Goal: Transaction & Acquisition: Purchase product/service

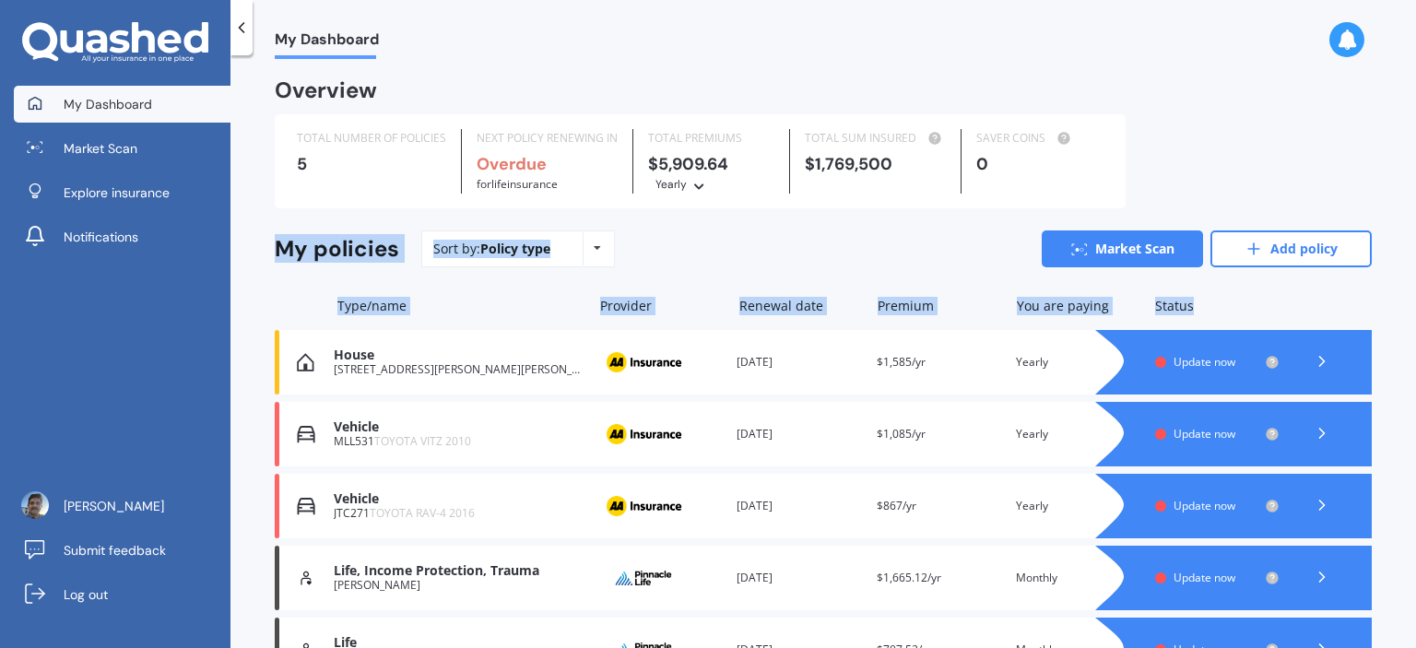
drag, startPoint x: 1415, startPoint y: 178, endPoint x: 1415, endPoint y: 313, distance: 134.6
click at [1415, 313] on div "My Dashboard Overview TOTAL NUMBER OF POLICIES 5 NEXT POLICY RENEWING IN Overdu…" at bounding box center [824, 355] width 1186 height 593
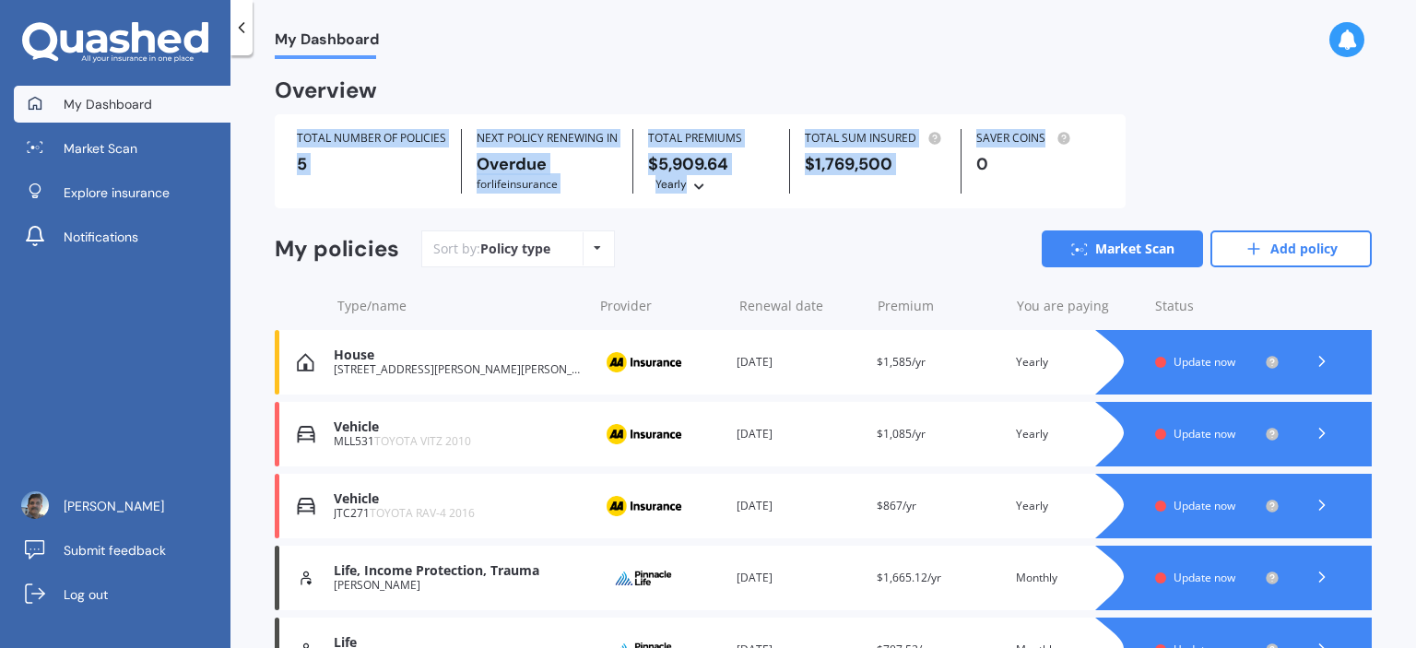
drag, startPoint x: 1415, startPoint y: 84, endPoint x: 1298, endPoint y: 135, distance: 127.6
click at [1298, 135] on div "My Dashboard Overview TOTAL NUMBER OF POLICIES 5 NEXT POLICY RENEWING IN Overdu…" at bounding box center [824, 355] width 1186 height 593
click at [1298, 135] on div "TOTAL NUMBER OF POLICIES 5 NEXT POLICY RENEWING IN Overdue for Life insurance T…" at bounding box center [823, 161] width 1097 height 94
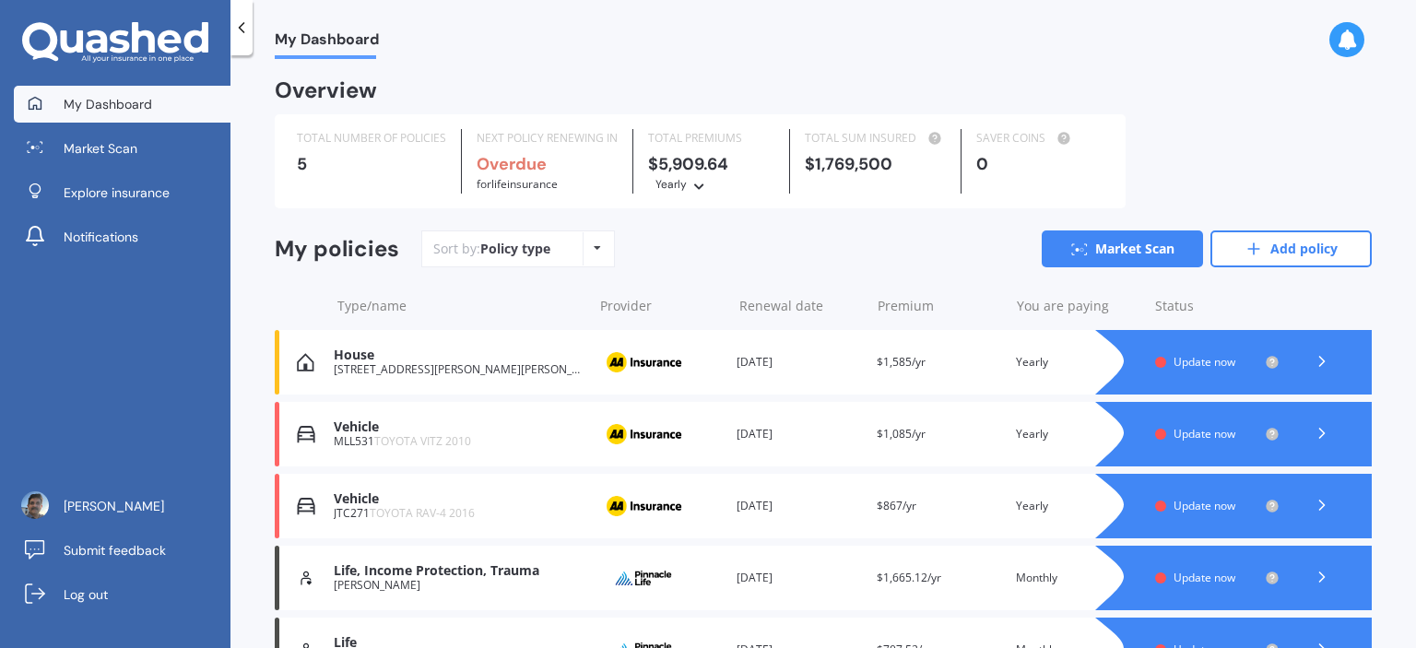
scroll to position [112, 0]
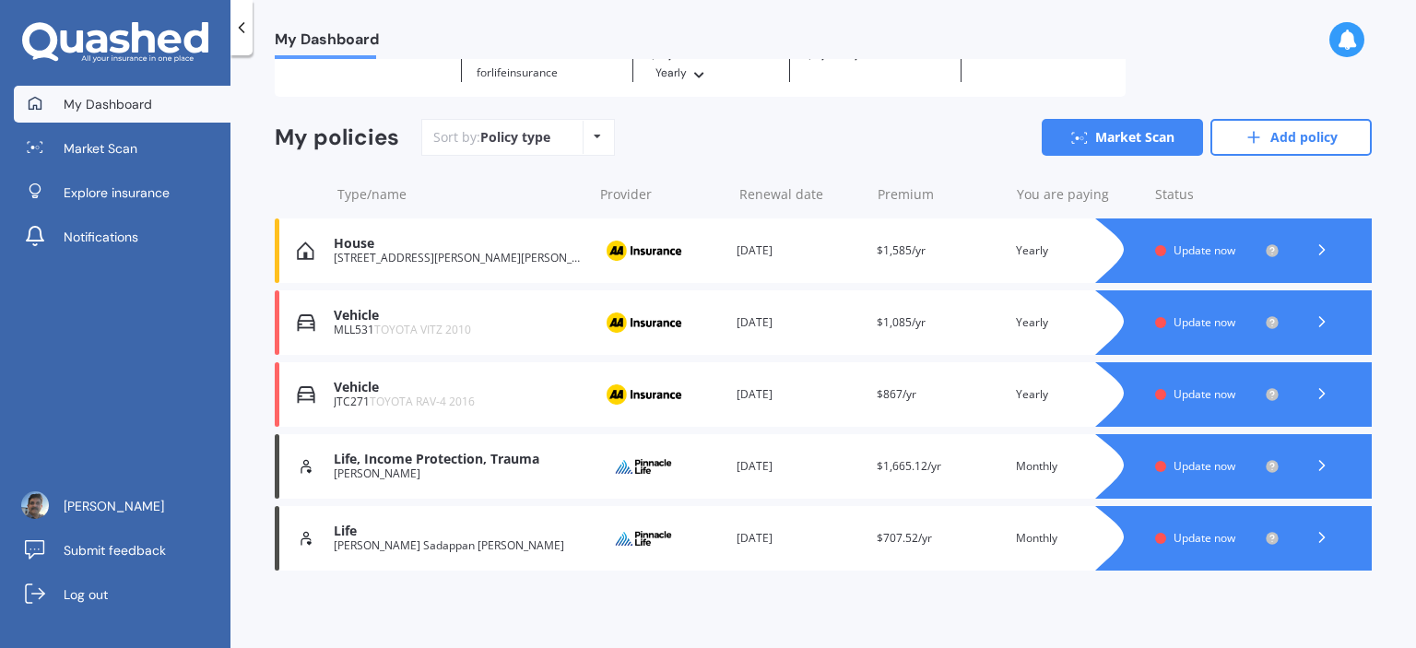
click at [1313, 529] on icon at bounding box center [1322, 537] width 18 height 18
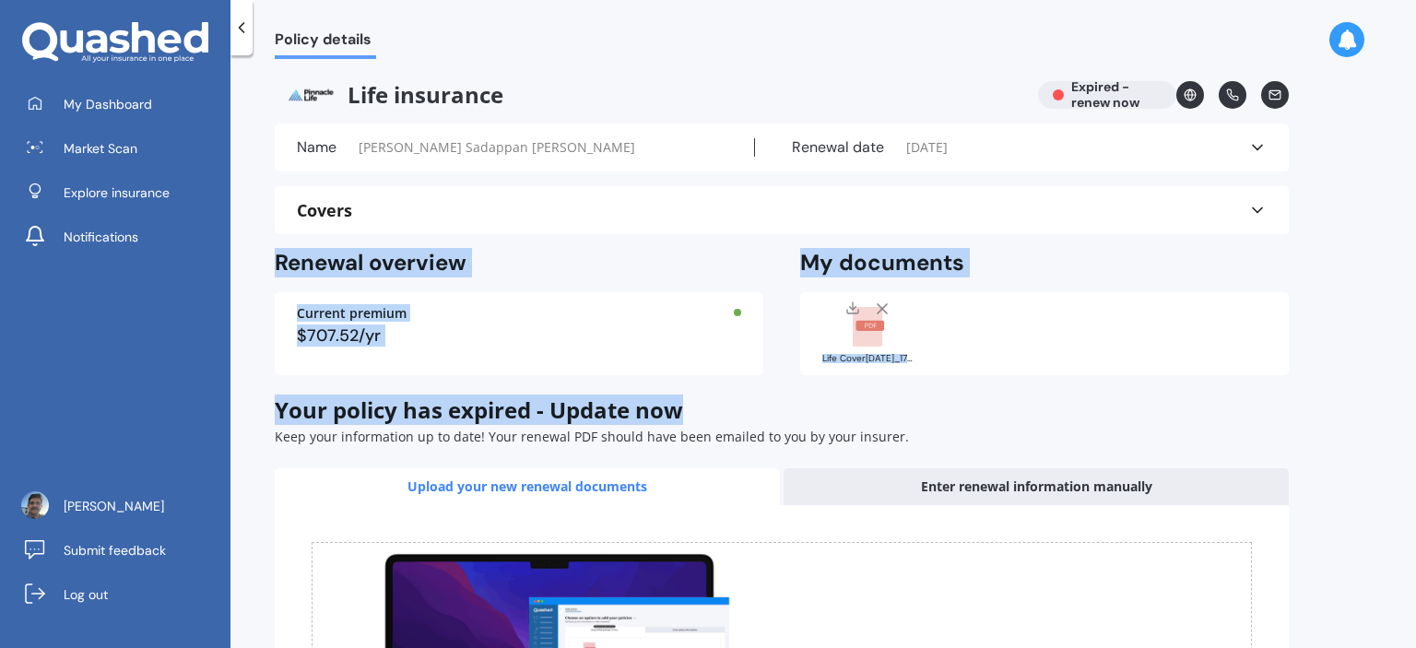
drag, startPoint x: 1415, startPoint y: 178, endPoint x: 1415, endPoint y: 417, distance: 238.8
click at [1415, 417] on div "Policy details Life insurance Expired - renew now Name [PERSON_NAME] Sadappan […" at bounding box center [824, 355] width 1186 height 593
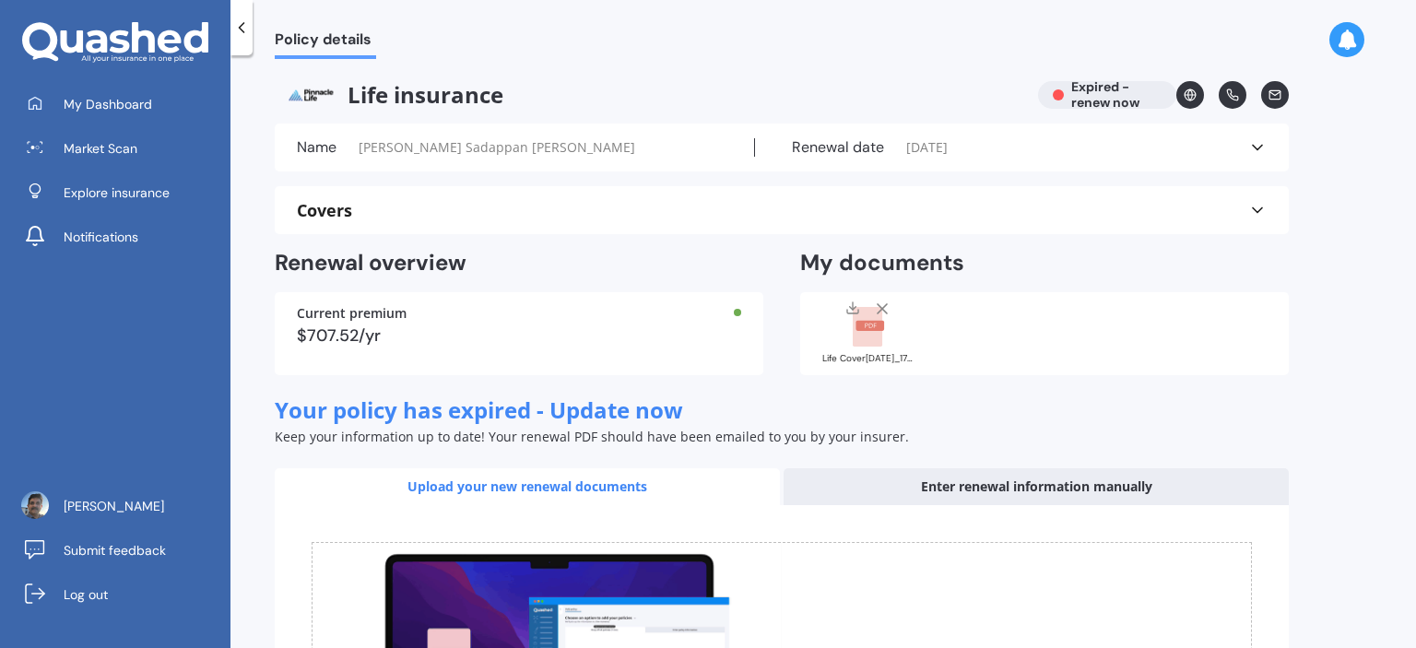
click at [239, 29] on icon at bounding box center [241, 27] width 18 height 18
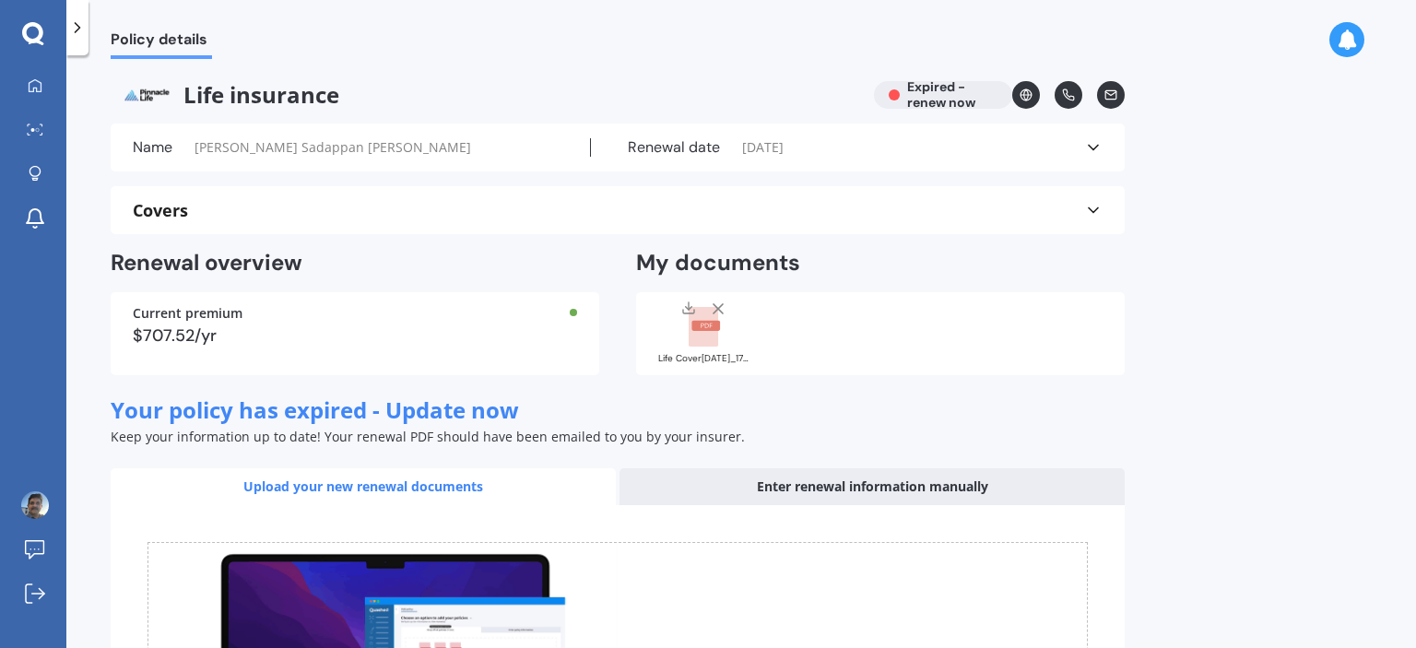
click at [86, 33] on icon at bounding box center [77, 27] width 18 height 18
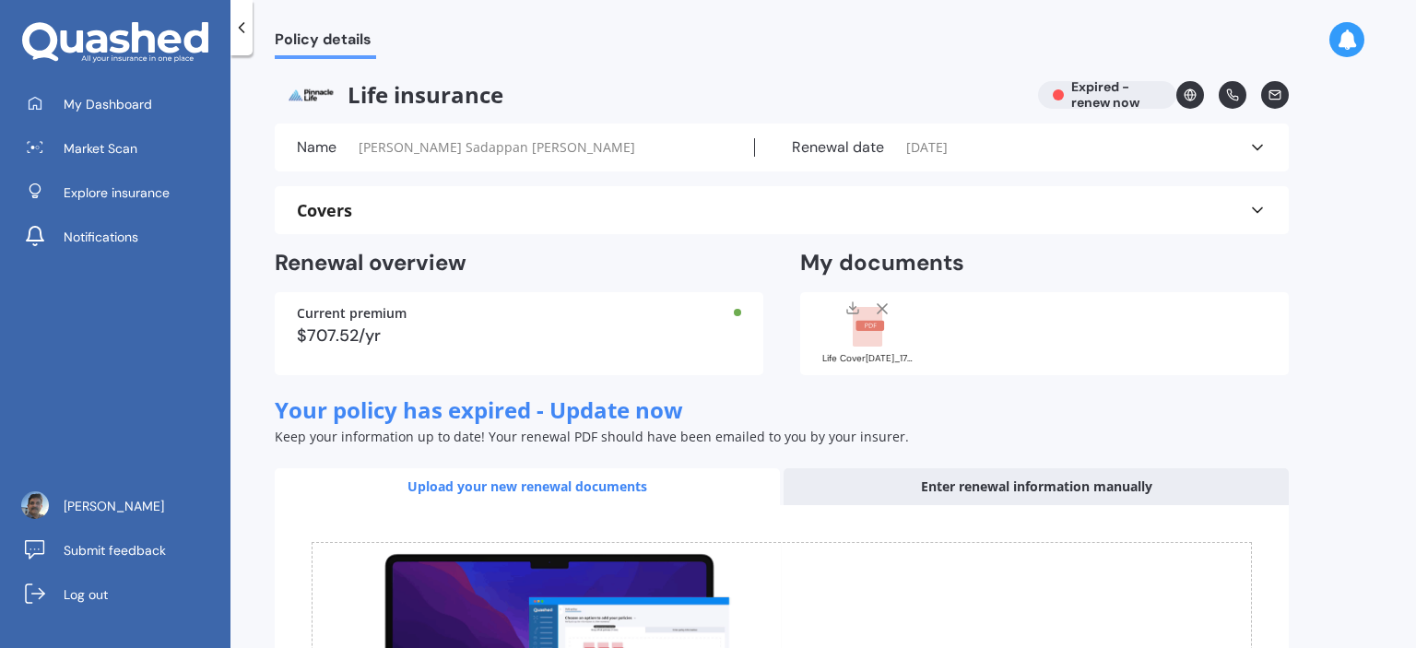
click at [24, 94] on link "My Dashboard" at bounding box center [122, 104] width 217 height 37
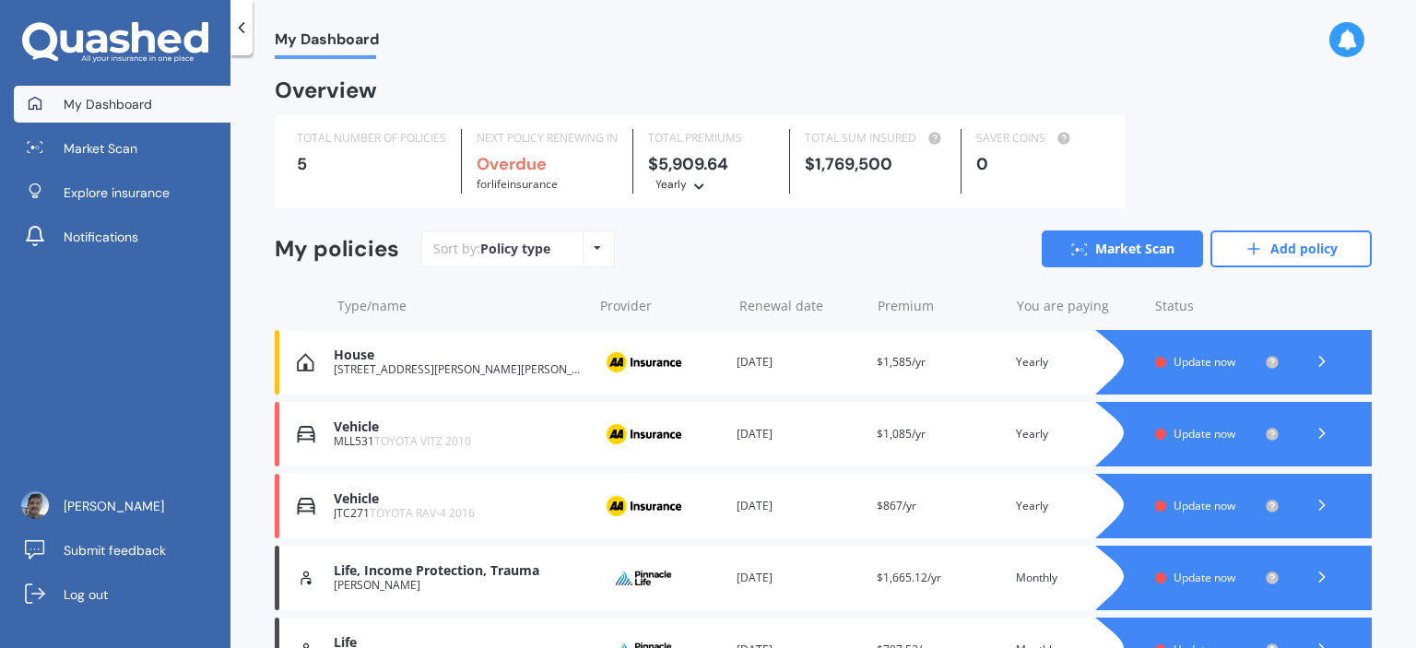
click at [719, 567] on div "Life, Income Protection, [PERSON_NAME] Renewal date [DATE] Premium $1,665.12/yr…" at bounding box center [823, 578] width 1097 height 65
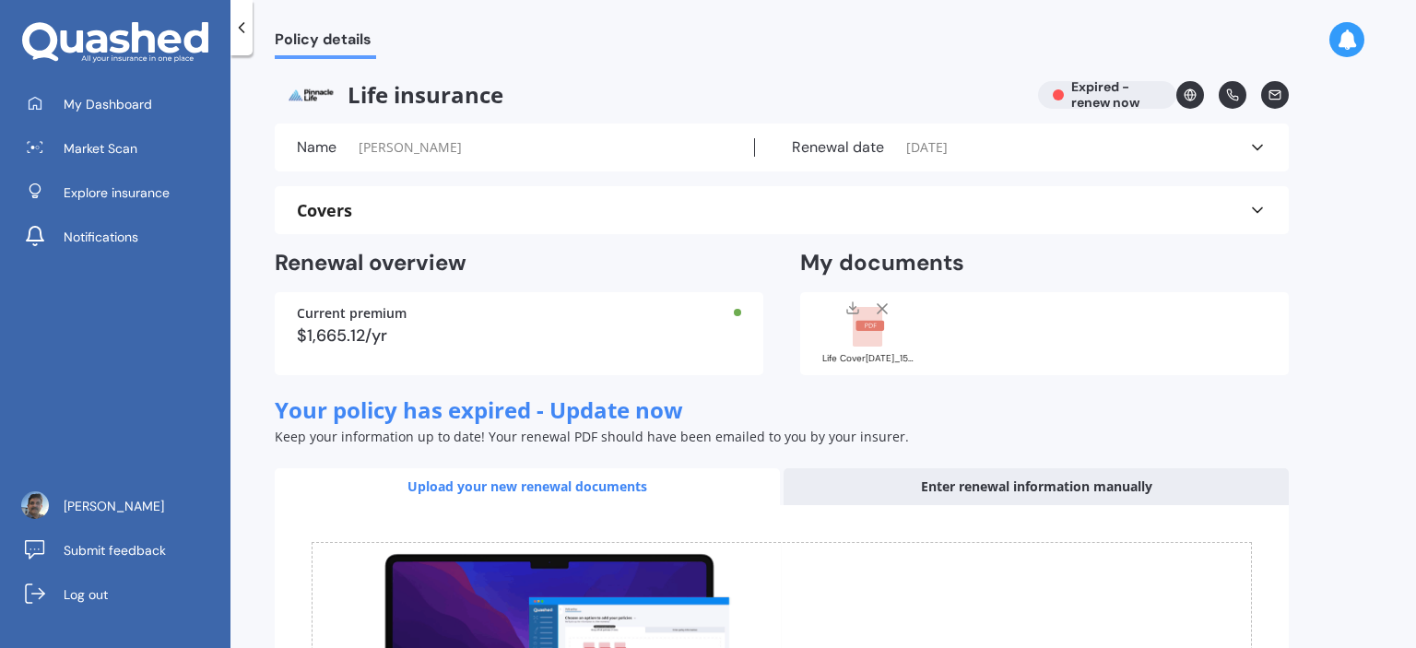
drag, startPoint x: 1415, startPoint y: 176, endPoint x: 1415, endPoint y: 203, distance: 26.7
click at [1415, 203] on div "Policy details Life insurance Expired - renew now Name [PERSON_NAME] date [DATE…" at bounding box center [824, 355] width 1186 height 593
drag, startPoint x: 1415, startPoint y: 203, endPoint x: 1415, endPoint y: 231, distance: 28.6
click at [1415, 231] on div "Policy details Life insurance Expired - renew now Name [PERSON_NAME] date [DATE…" at bounding box center [824, 355] width 1186 height 593
click at [878, 319] on div at bounding box center [882, 311] width 18 height 23
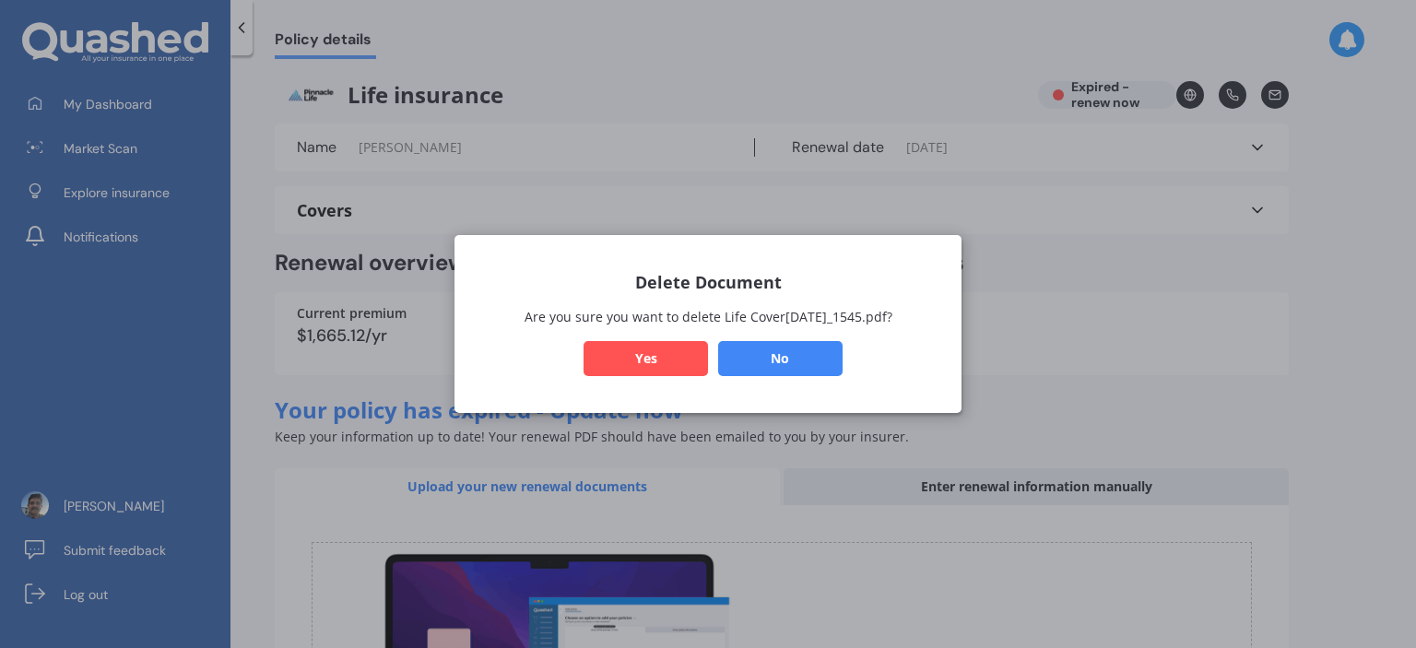
click at [771, 364] on button "No" at bounding box center [780, 358] width 124 height 35
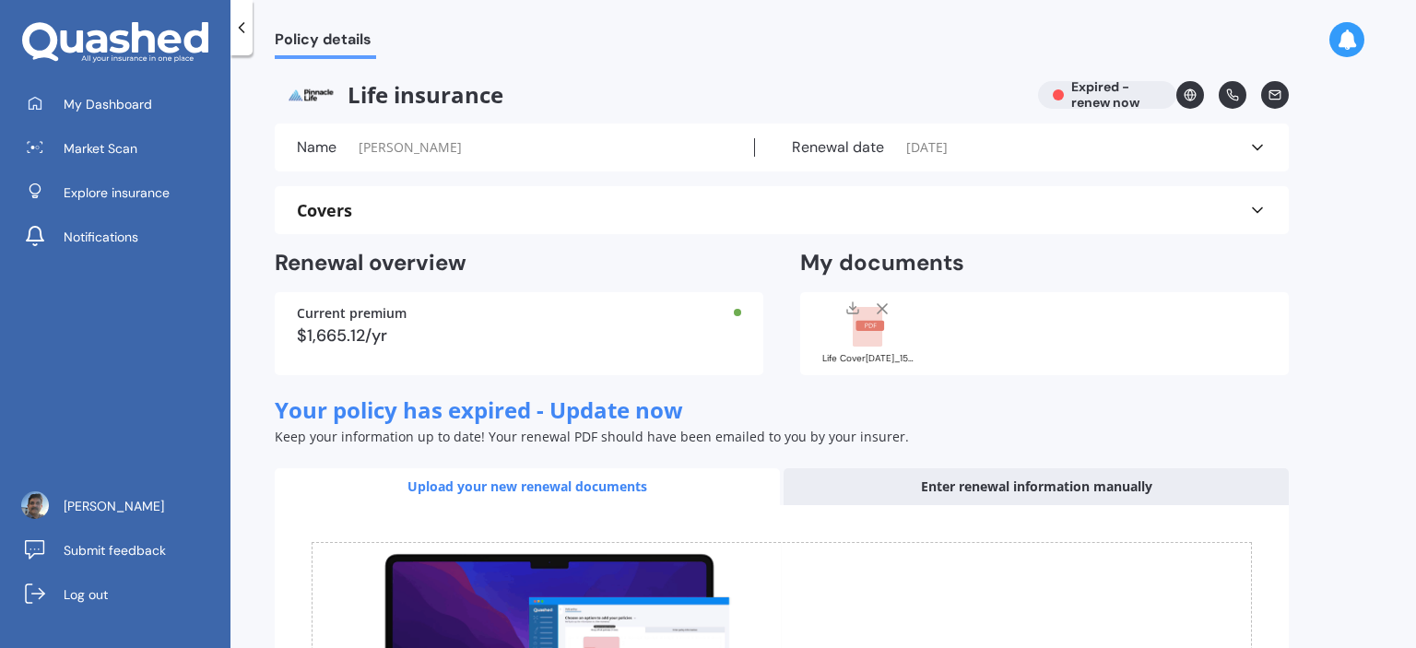
click at [116, 99] on span "My Dashboard" at bounding box center [108, 104] width 89 height 18
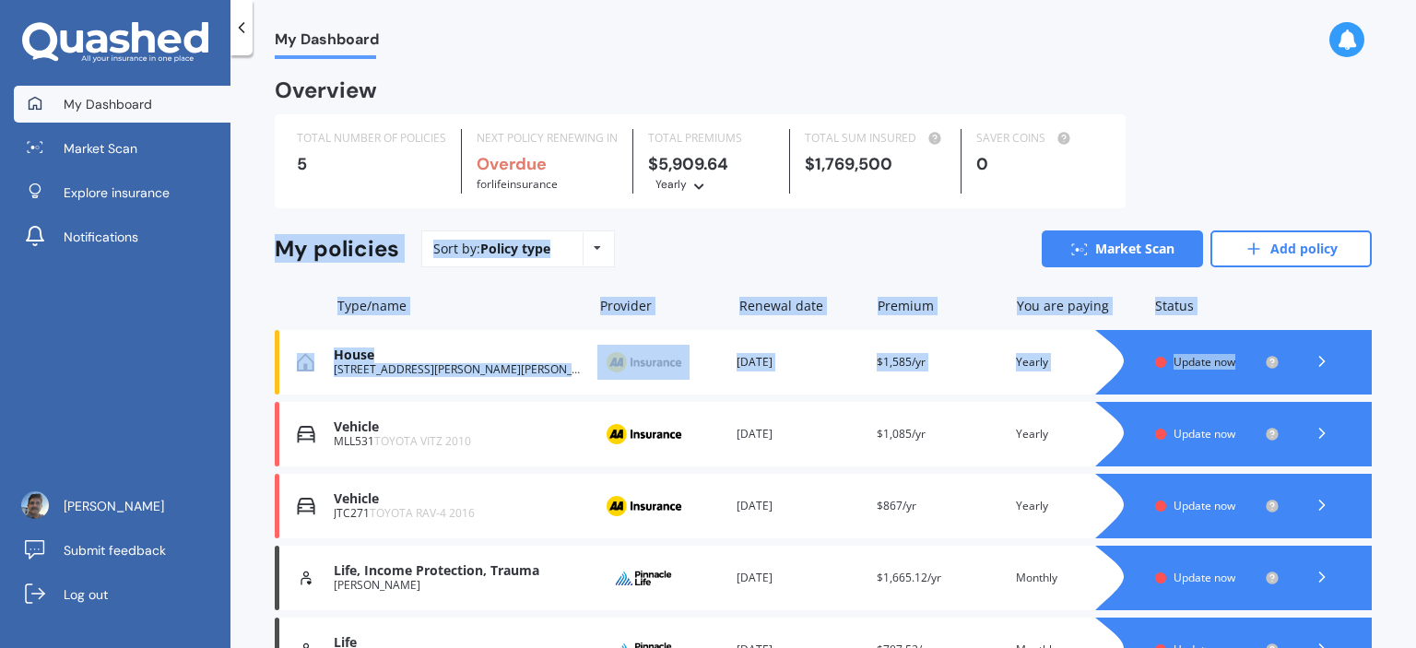
drag, startPoint x: 1415, startPoint y: 171, endPoint x: 1415, endPoint y: 361, distance: 189.0
click at [1415, 361] on div "My Dashboard Overview TOTAL NUMBER OF POLICIES 5 NEXT POLICY RENEWING IN Overdu…" at bounding box center [824, 355] width 1186 height 593
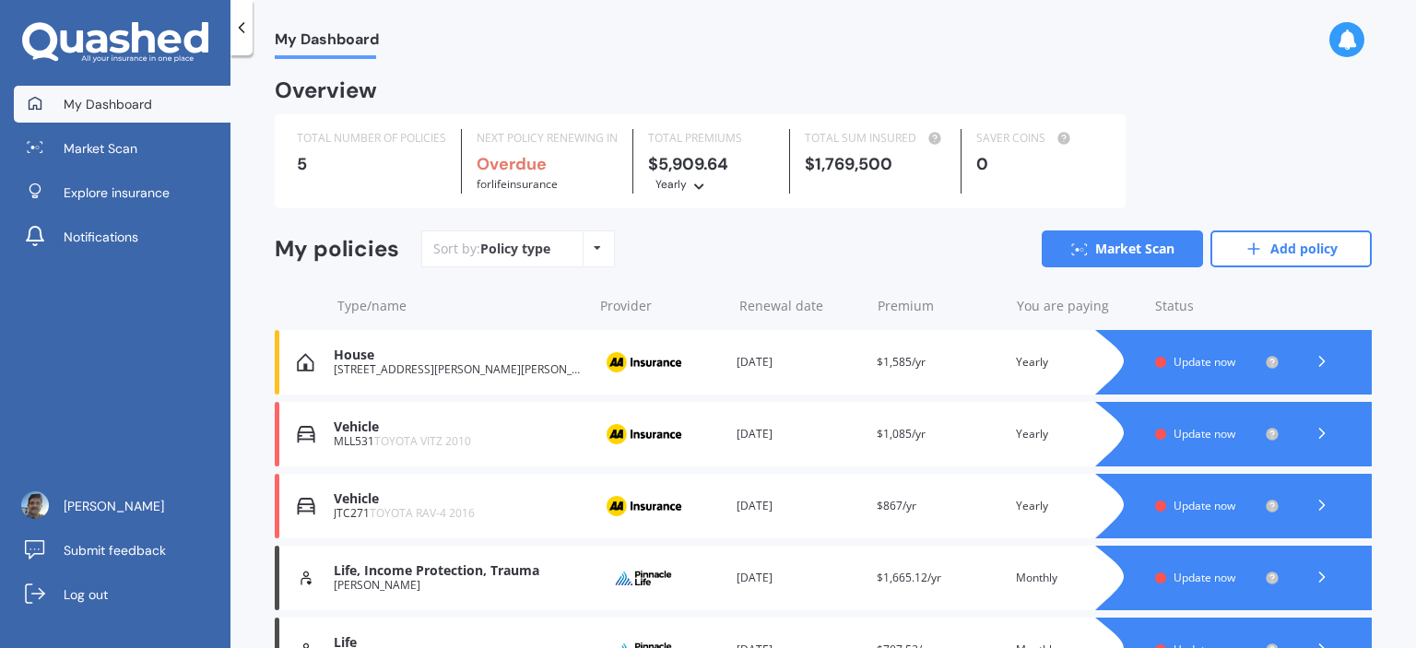
click at [1305, 124] on div "TOTAL NUMBER OF POLICIES 5 NEXT POLICY RENEWING IN Overdue for Life insurance T…" at bounding box center [823, 161] width 1097 height 94
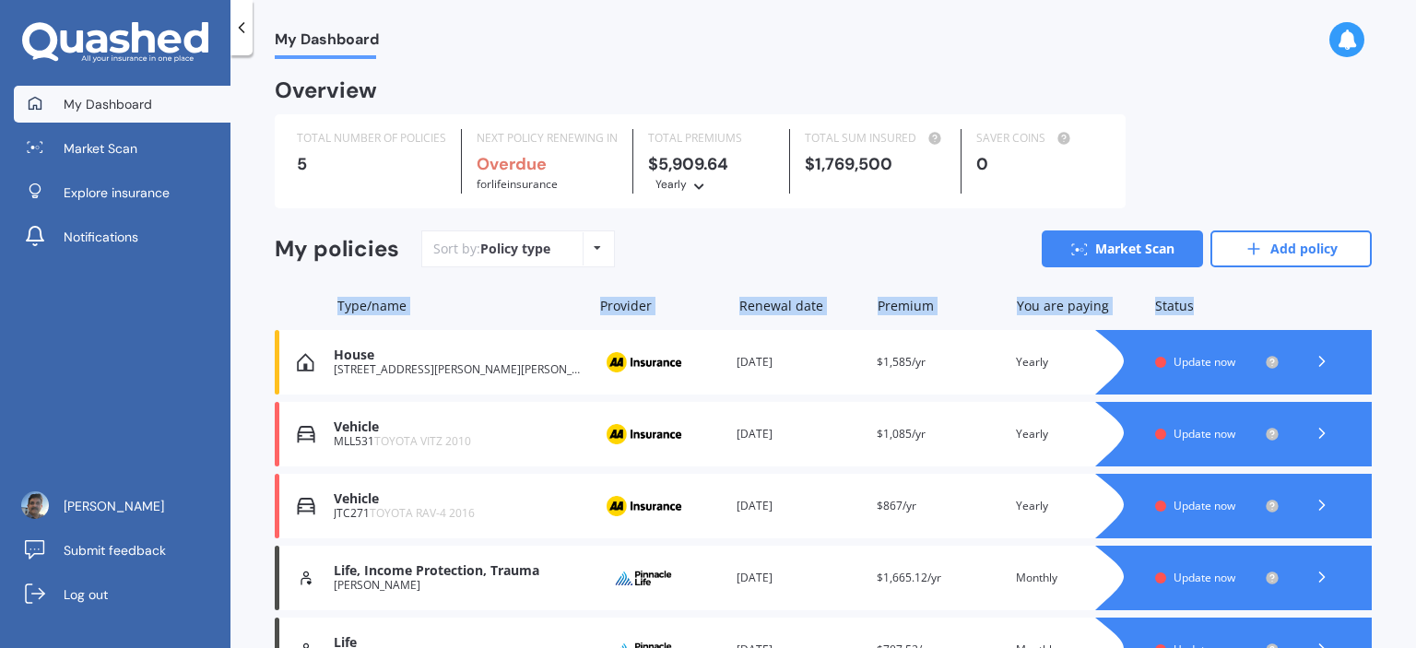
drag, startPoint x: 1415, startPoint y: 235, endPoint x: 1412, endPoint y: 325, distance: 89.5
click at [1412, 325] on div "My Dashboard Overview TOTAL NUMBER OF POLICIES 5 NEXT POLICY RENEWING IN Overdu…" at bounding box center [824, 355] width 1186 height 593
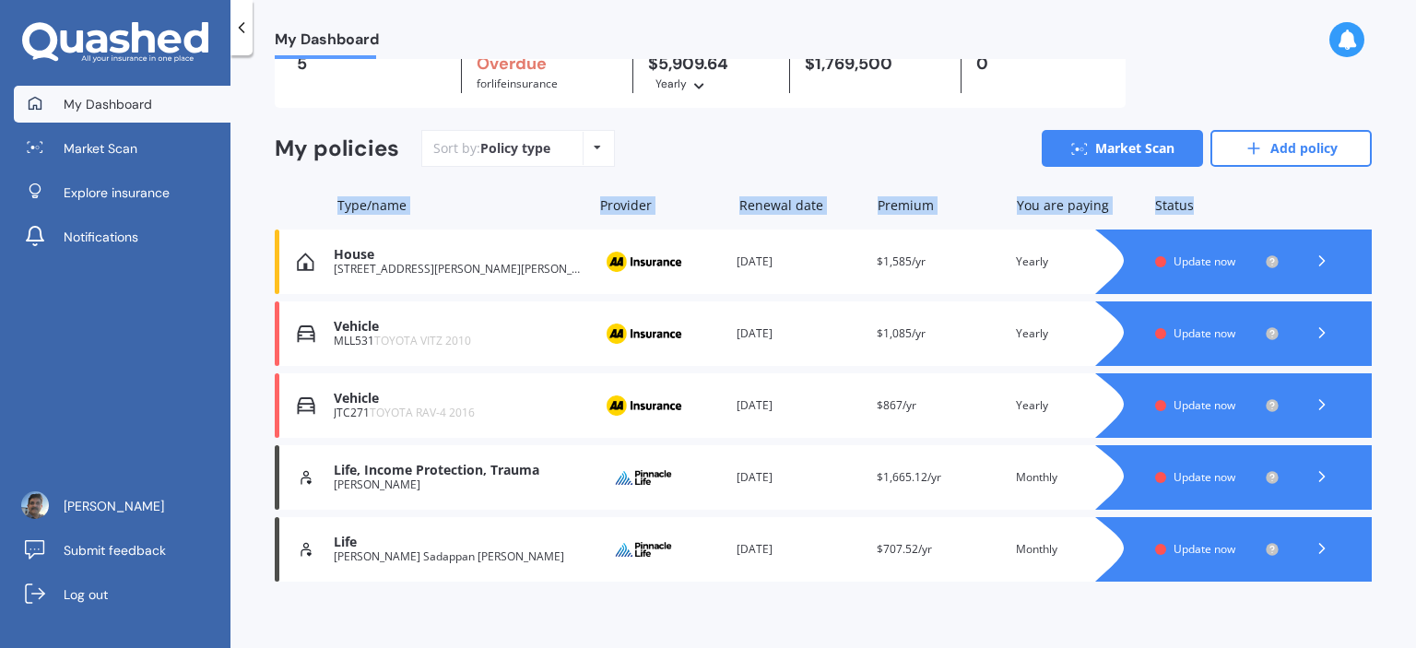
scroll to position [112, 0]
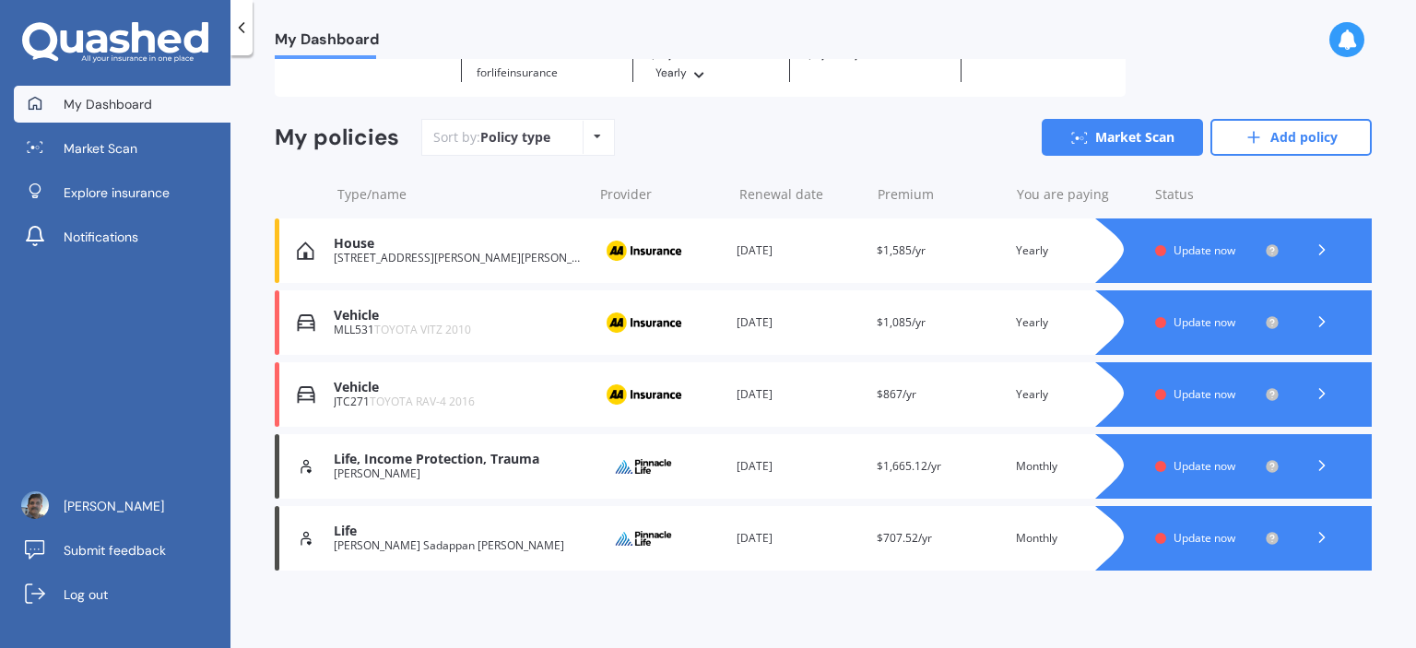
click at [737, 143] on div "Sort by: Policy type Policy type Alphabetical Date added Renewing next Market S…" at bounding box center [896, 137] width 951 height 37
click at [508, 475] on div "[PERSON_NAME]" at bounding box center [458, 473] width 249 height 13
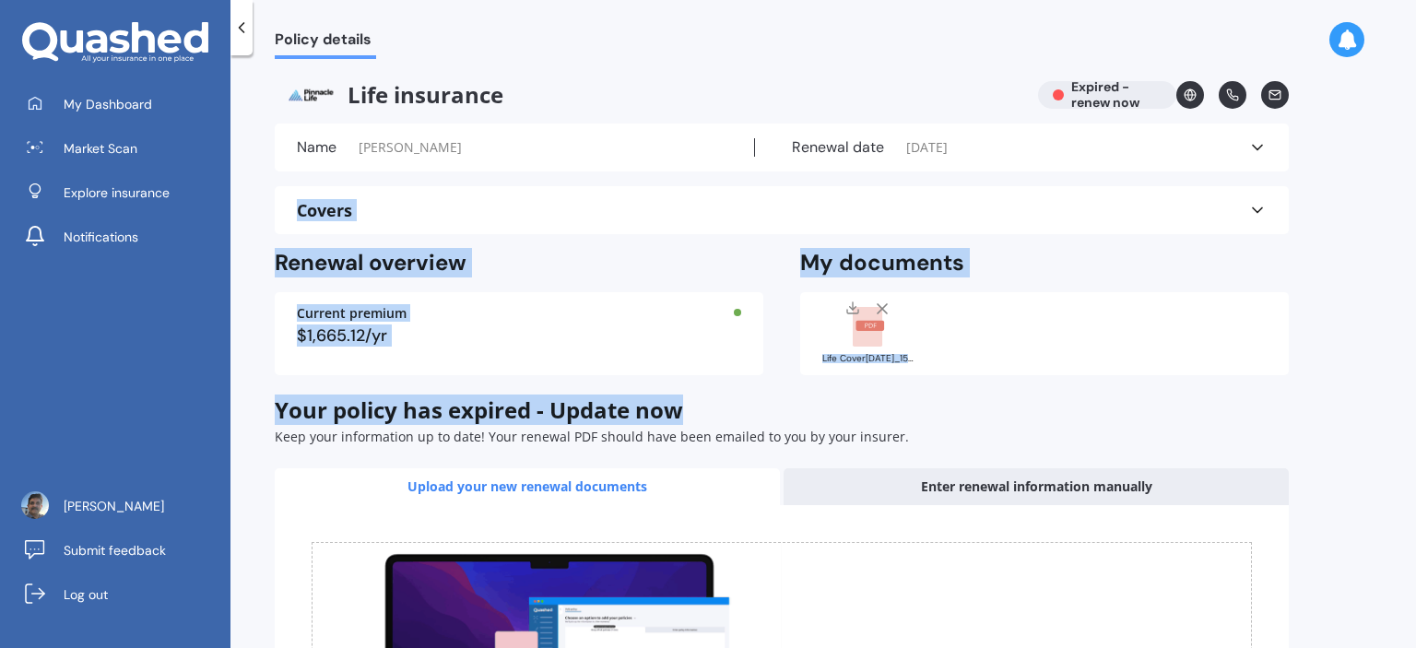
drag, startPoint x: 1415, startPoint y: 136, endPoint x: 1405, endPoint y: 346, distance: 210.5
click at [1405, 346] on div "Policy details Life insurance Expired - renew now Name [PERSON_NAME] date [DATE…" at bounding box center [824, 355] width 1186 height 593
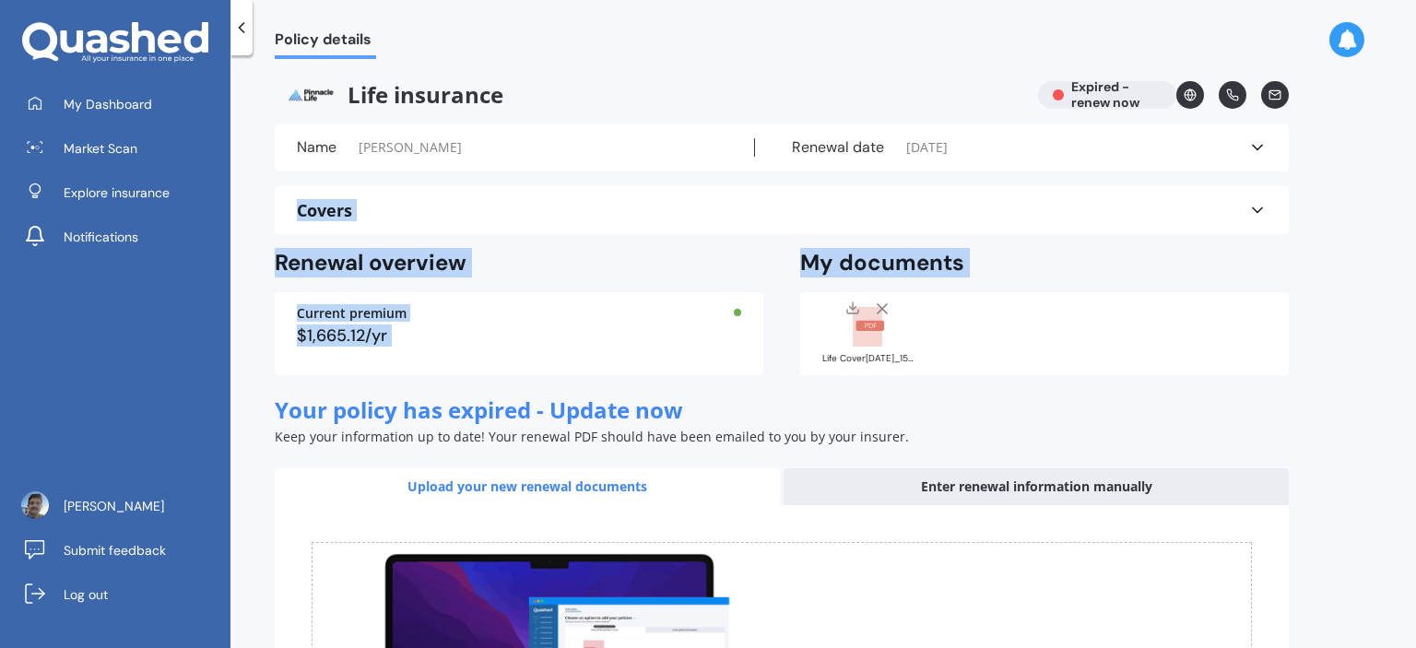
click at [1260, 209] on polyline at bounding box center [1257, 210] width 9 height 5
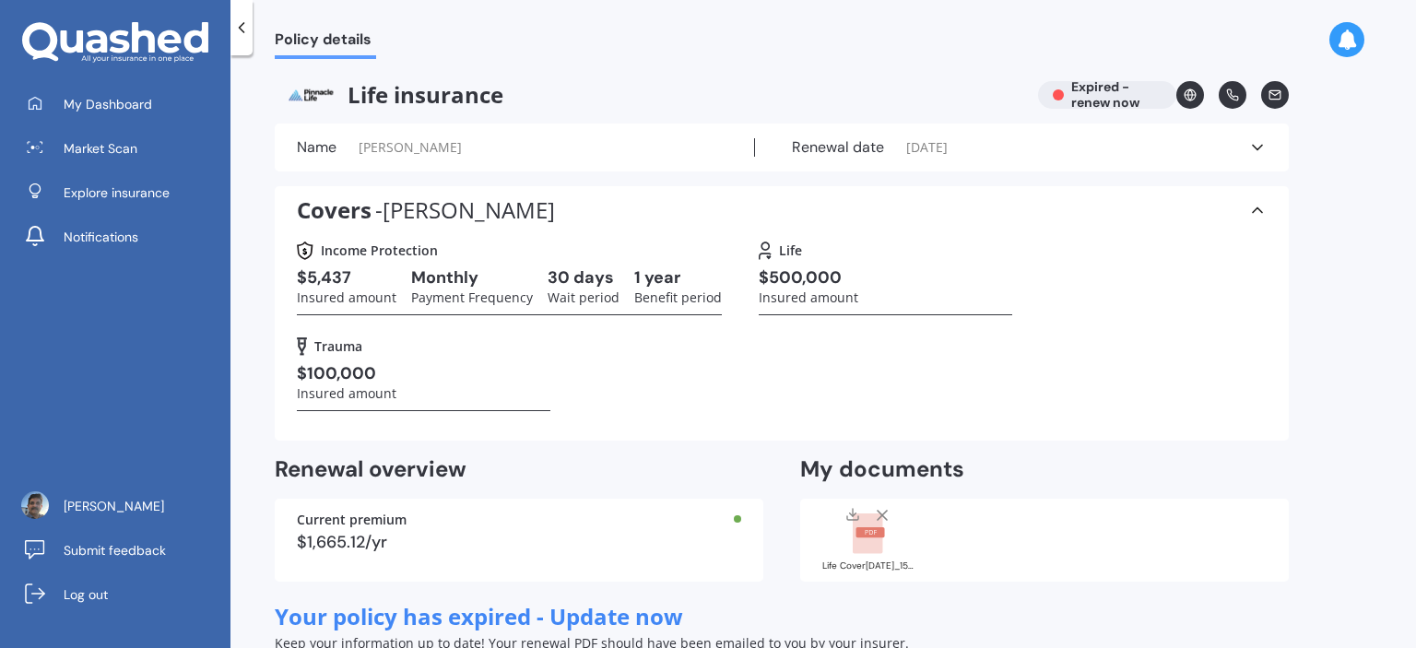
drag, startPoint x: 1415, startPoint y: 134, endPoint x: 1415, endPoint y: 172, distance: 38.7
click at [1415, 172] on div "Policy details Life insurance Expired - renew now Name [PERSON_NAME] date [DATE…" at bounding box center [824, 355] width 1186 height 593
click at [944, 150] on span "[DATE]" at bounding box center [926, 147] width 41 height 18
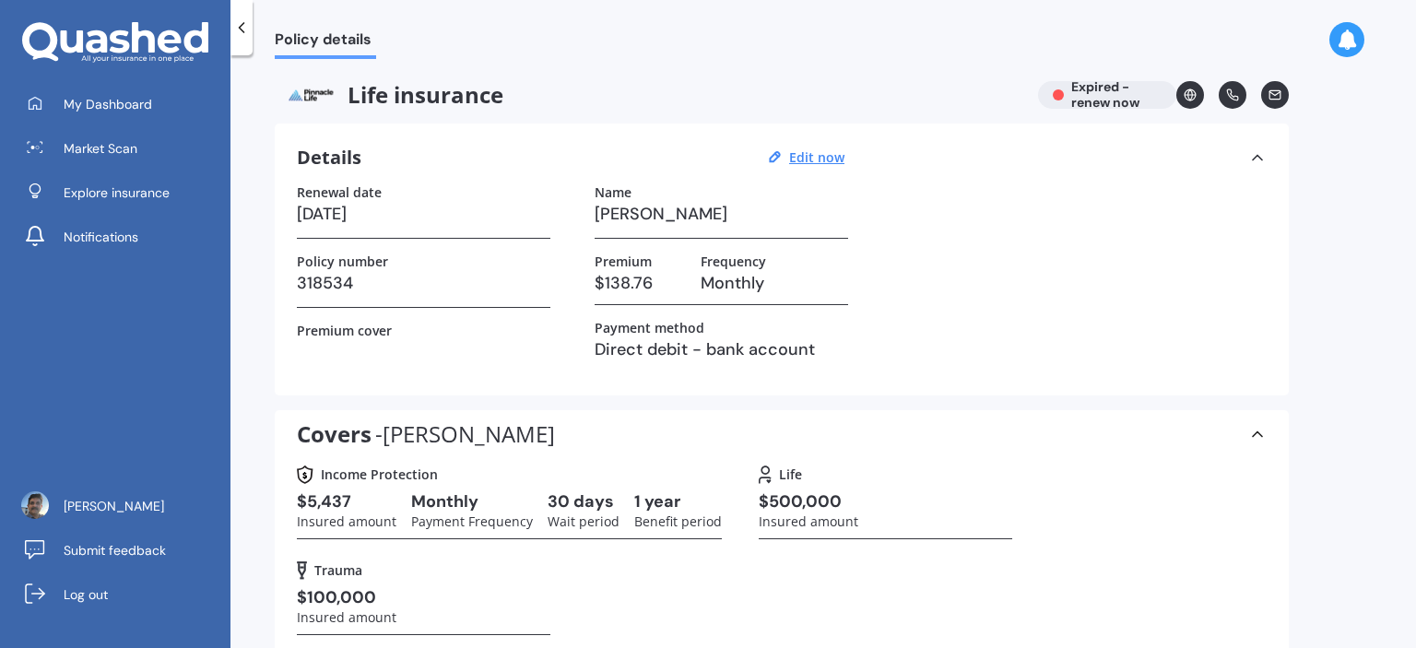
click at [819, 160] on u "Edit now" at bounding box center [816, 157] width 55 height 18
select select "27"
select select "04"
select select "2025"
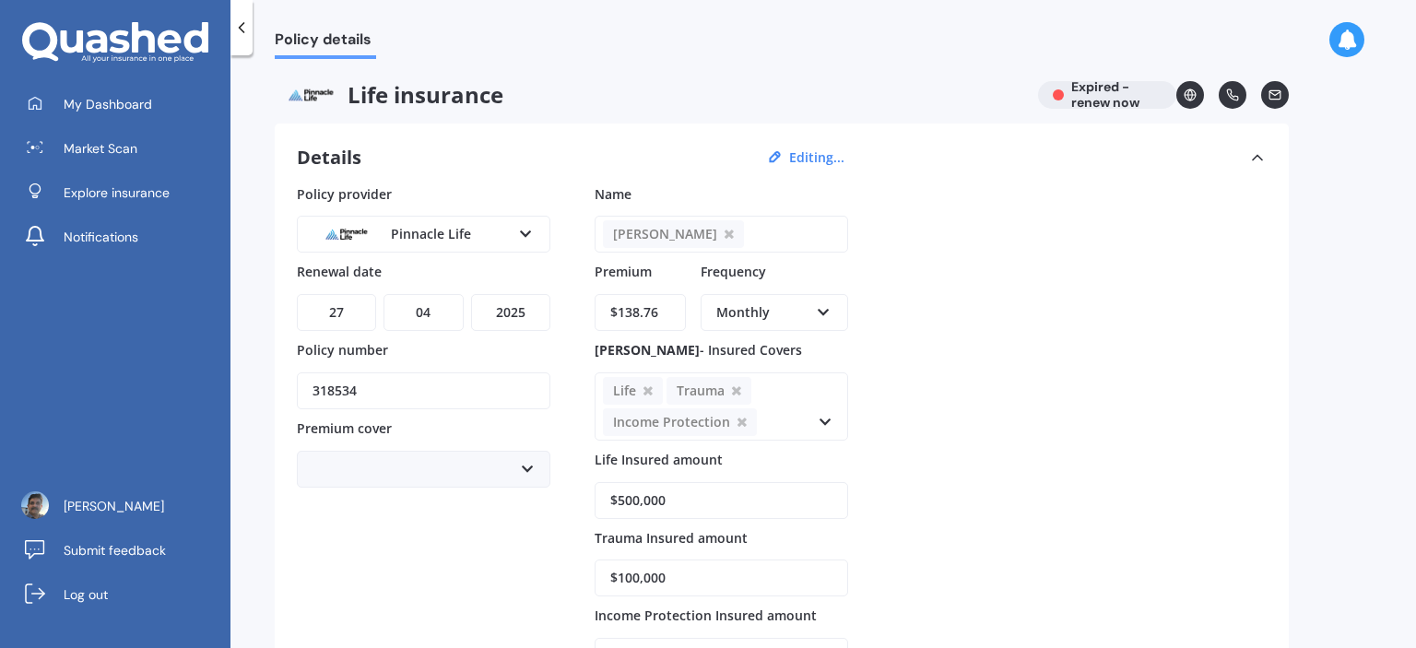
click at [1405, 176] on div "Policy details Life insurance Expired - renew now Details Editing... Policy pro…" at bounding box center [824, 355] width 1186 height 593
drag, startPoint x: 1405, startPoint y: 176, endPoint x: 1415, endPoint y: 228, distance: 52.6
click at [1415, 228] on div "Policy details Life insurance Expired - renew now Details Editing... Policy pro…" at bounding box center [824, 355] width 1186 height 593
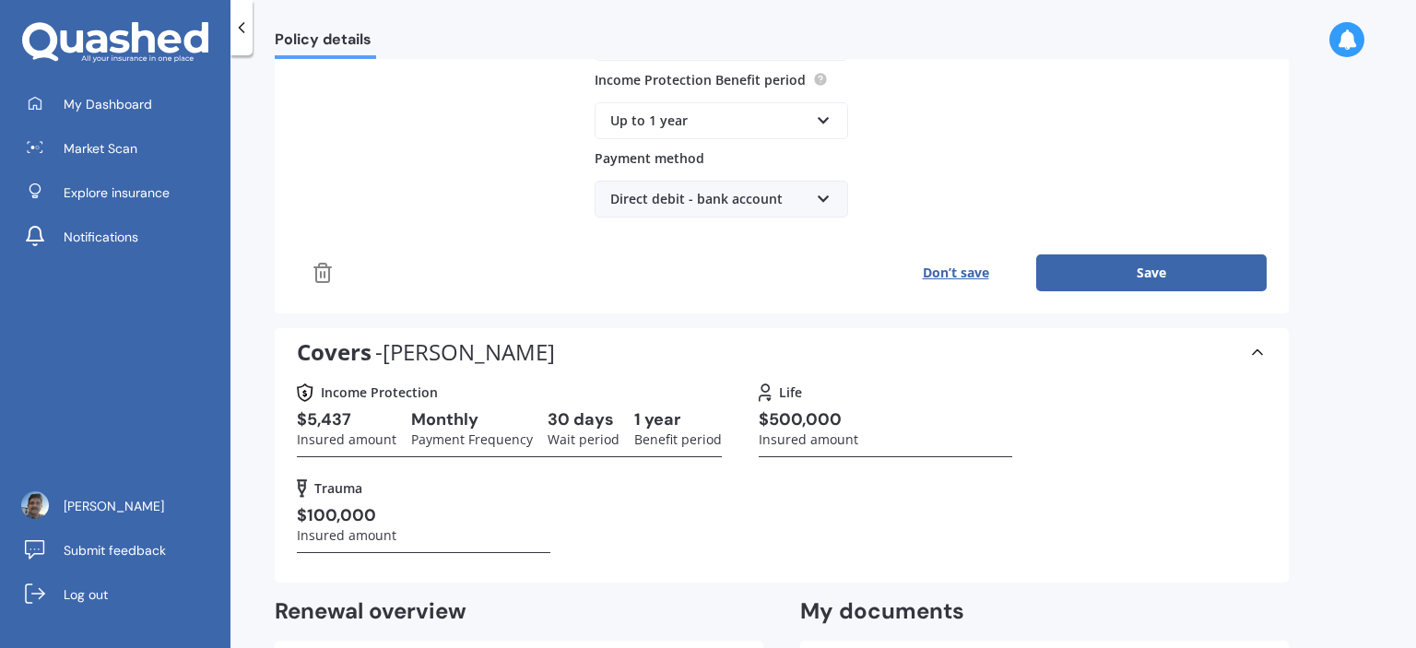
scroll to position [822, 0]
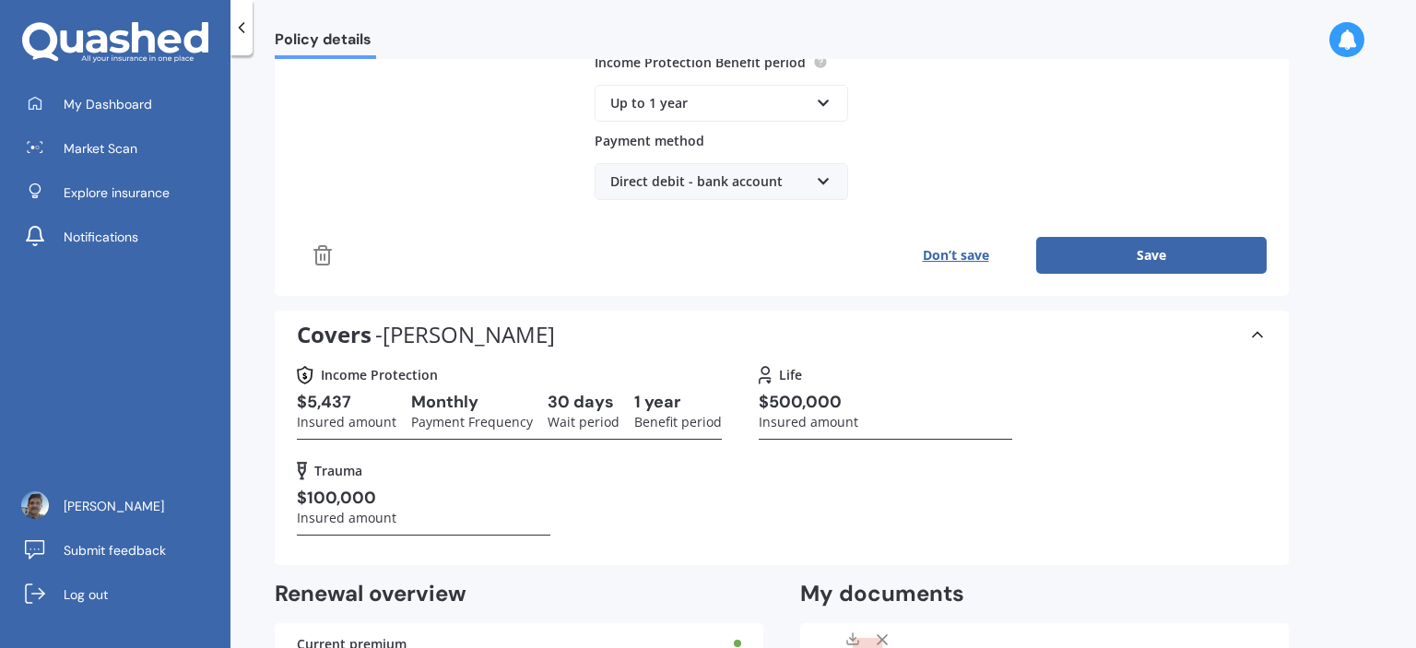
drag, startPoint x: 1415, startPoint y: 440, endPoint x: 1415, endPoint y: 550, distance: 110.6
click at [1415, 550] on div "Policy details Life insurance Expired - renew now Details Editing... Policy pro…" at bounding box center [824, 355] width 1186 height 593
click at [346, 403] on h3 "$5,437" at bounding box center [347, 402] width 100 height 21
click at [345, 41] on span "Policy details" at bounding box center [325, 42] width 101 height 25
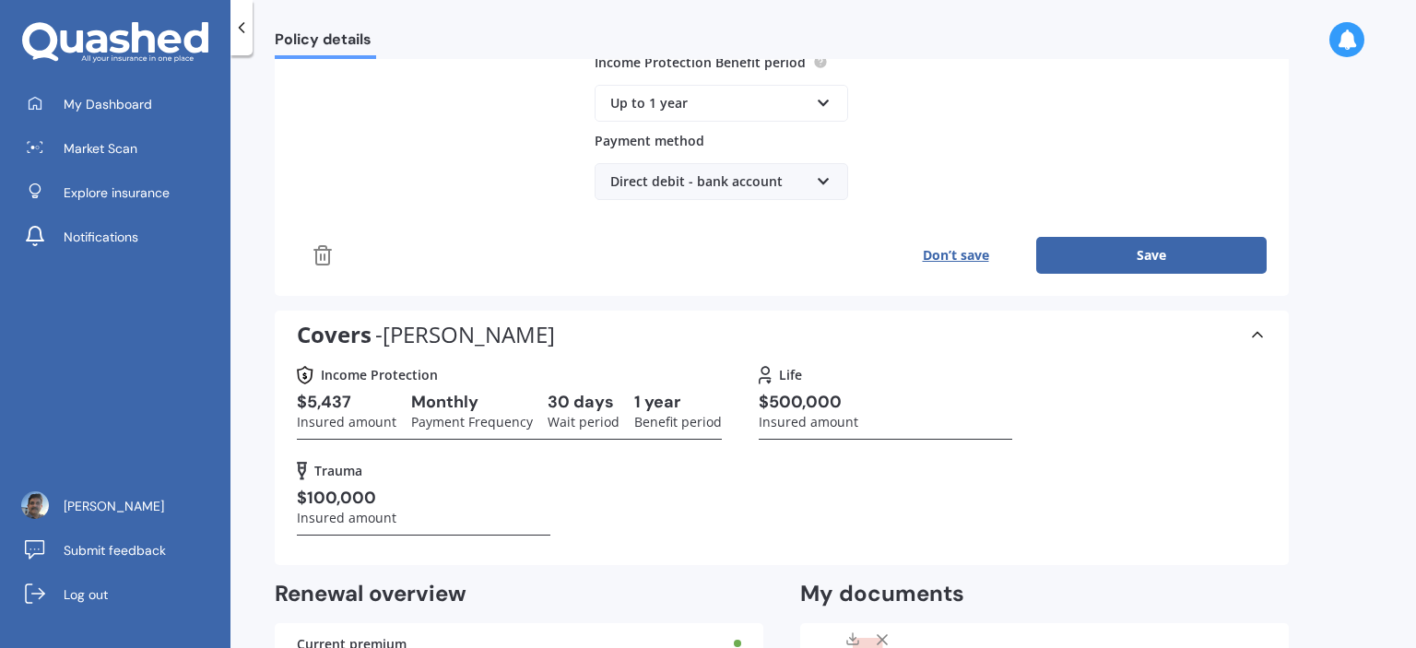
click at [241, 32] on icon at bounding box center [241, 27] width 18 height 18
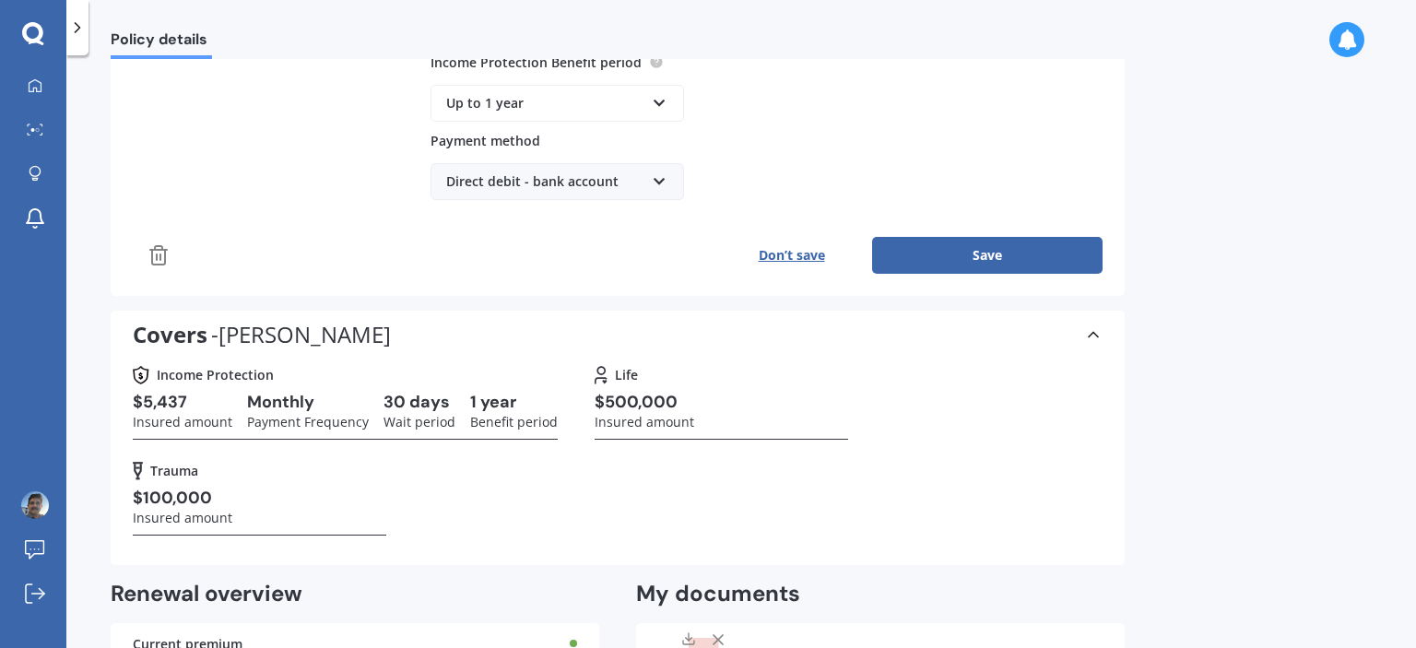
click at [85, 41] on div at bounding box center [77, 27] width 22 height 55
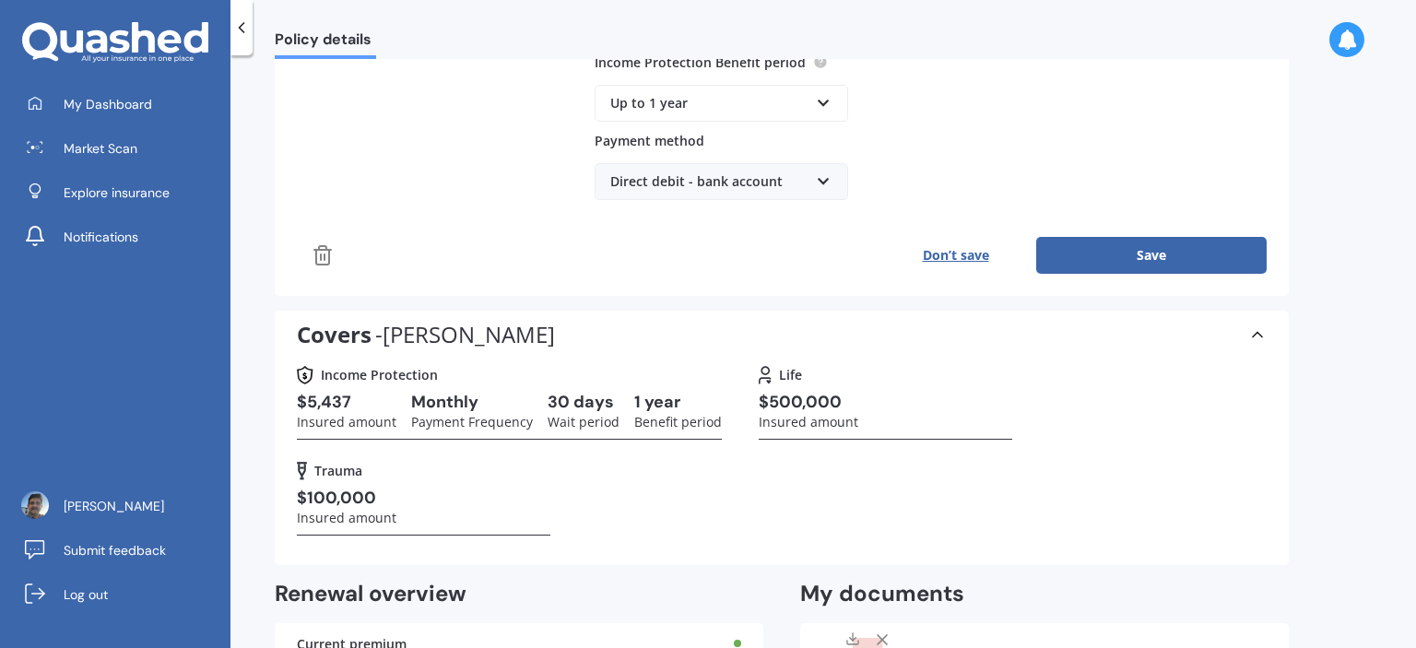
click at [108, 154] on span "Market Scan" at bounding box center [101, 148] width 74 height 18
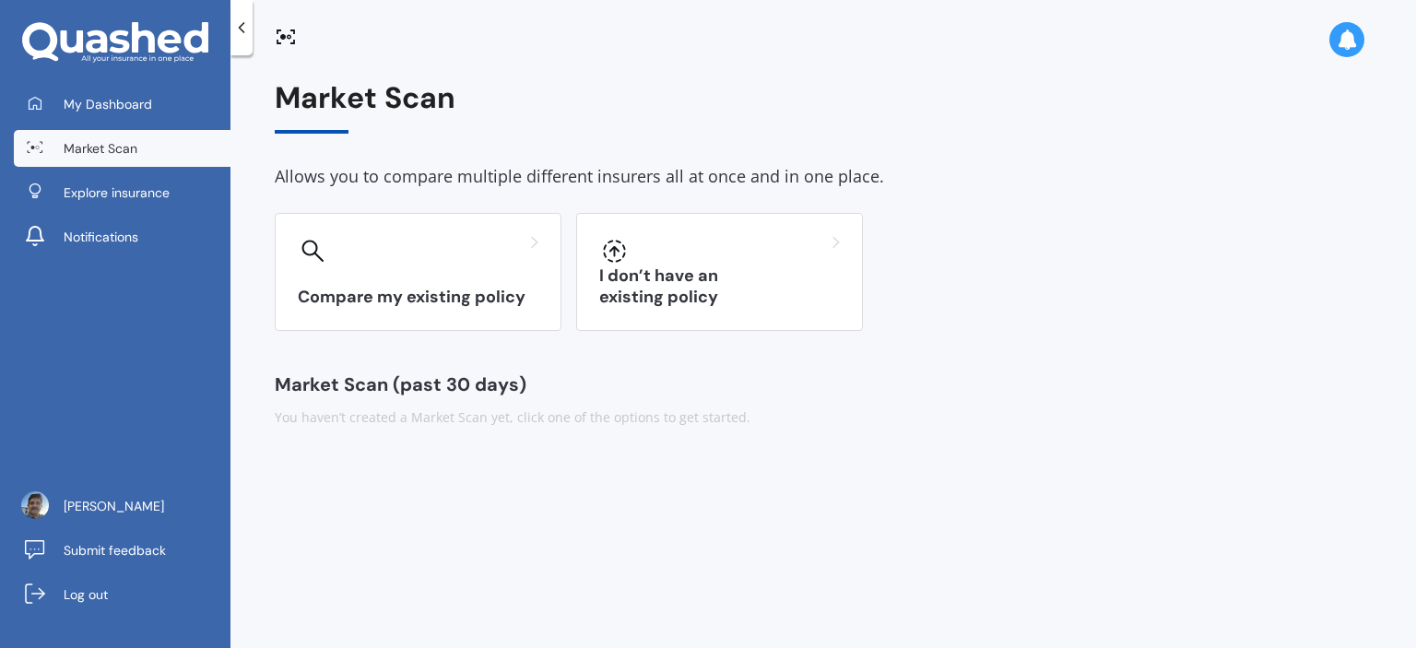
click at [491, 260] on div at bounding box center [418, 251] width 241 height 30
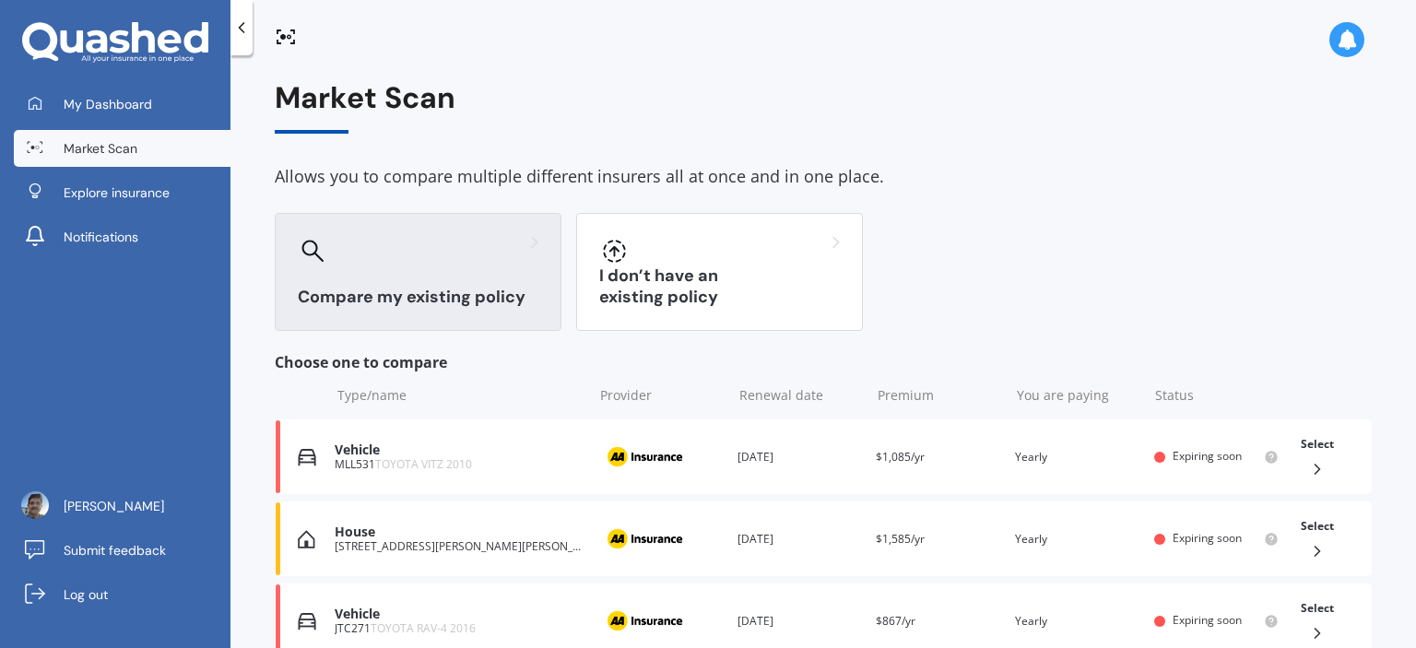
scroll to position [171, 0]
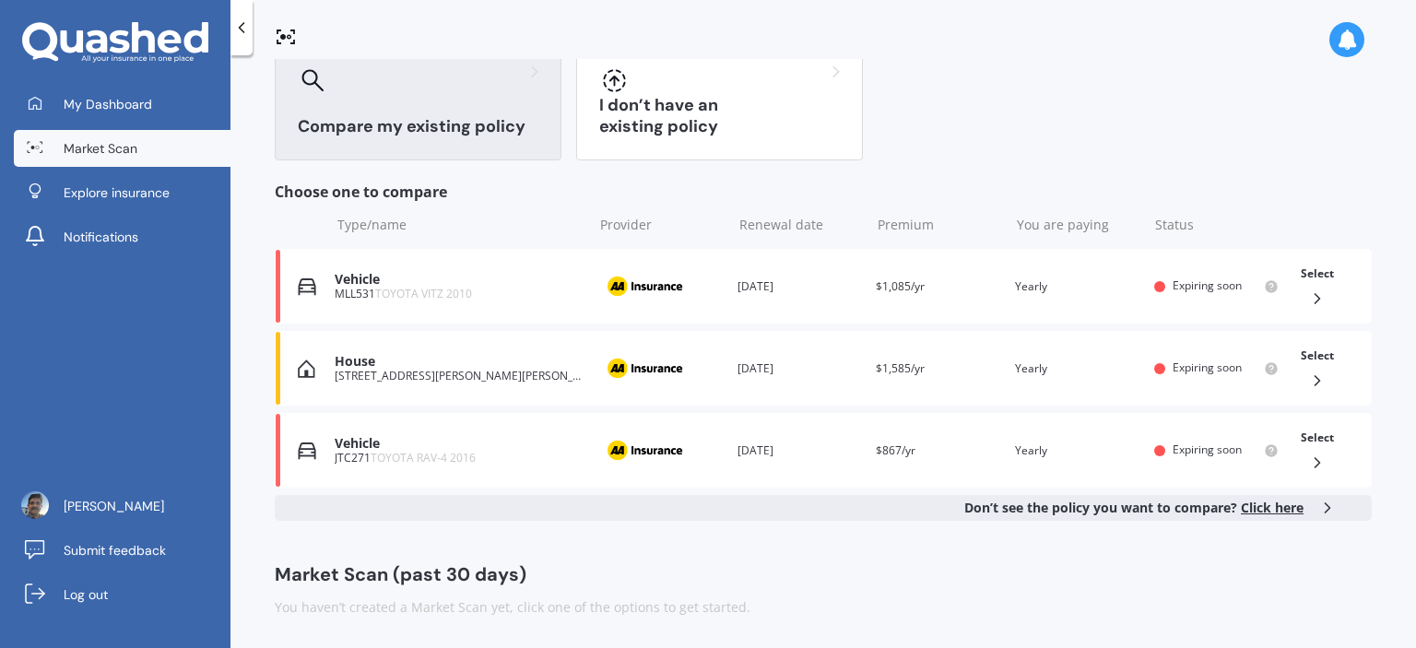
click at [1275, 505] on span "Click here" at bounding box center [1272, 508] width 63 height 18
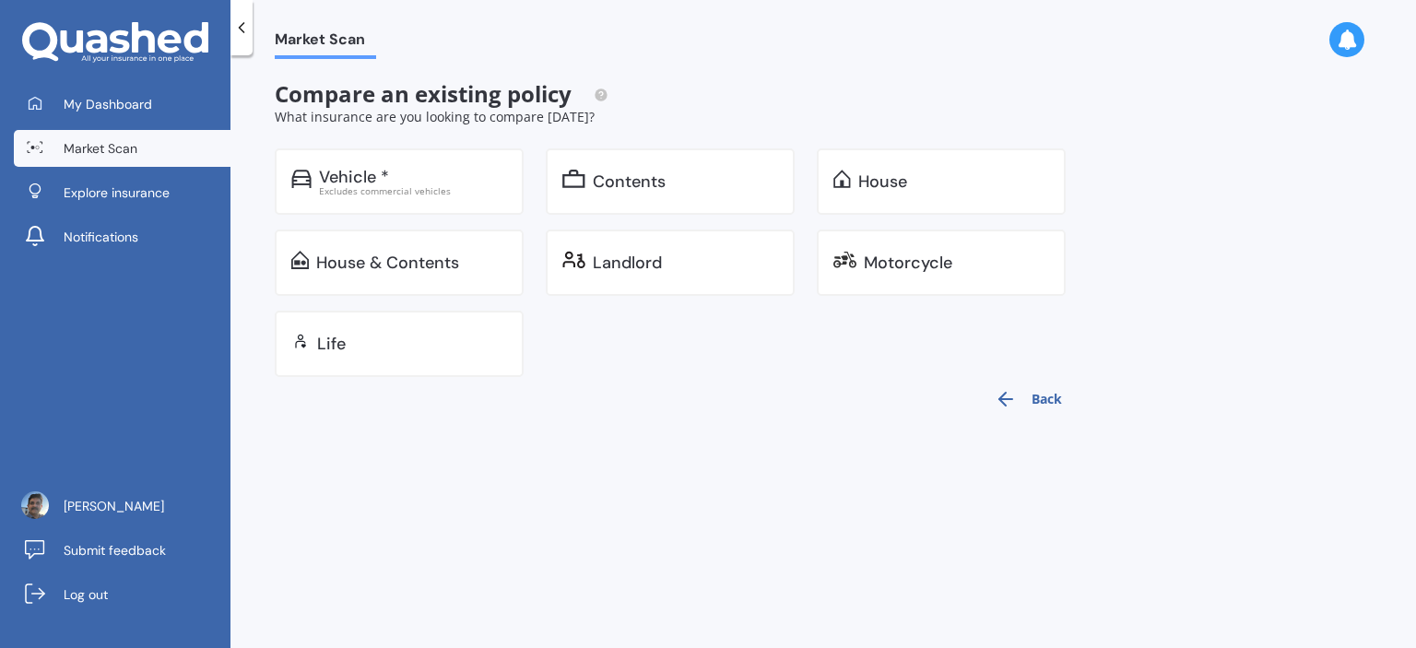
click at [424, 321] on div "Life" at bounding box center [399, 344] width 249 height 66
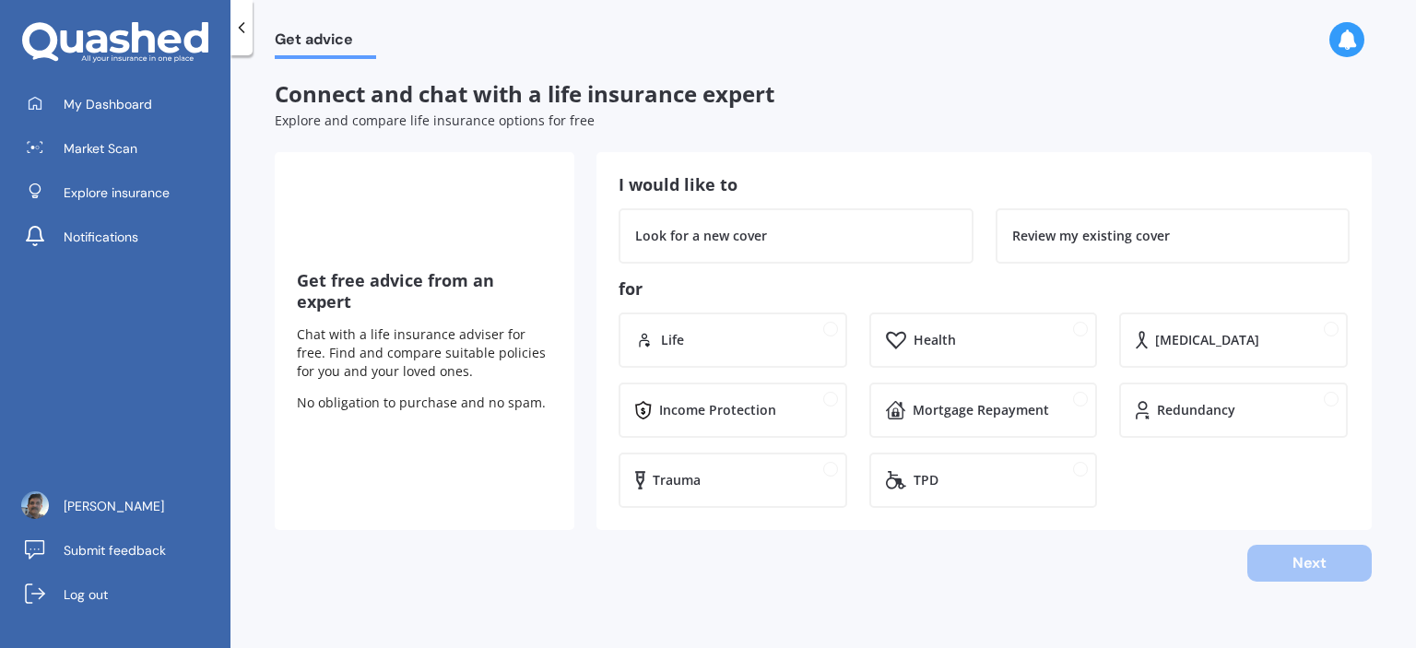
click at [849, 229] on div "Look for a new cover" at bounding box center [796, 236] width 322 height 18
click at [1320, 562] on div "Next" at bounding box center [823, 563] width 1097 height 37
click at [1059, 246] on div "Review my existing cover" at bounding box center [1173, 235] width 355 height 55
click at [793, 224] on div "Look for a new cover" at bounding box center [796, 235] width 355 height 55
click at [666, 335] on div "Life" at bounding box center [672, 340] width 23 height 18
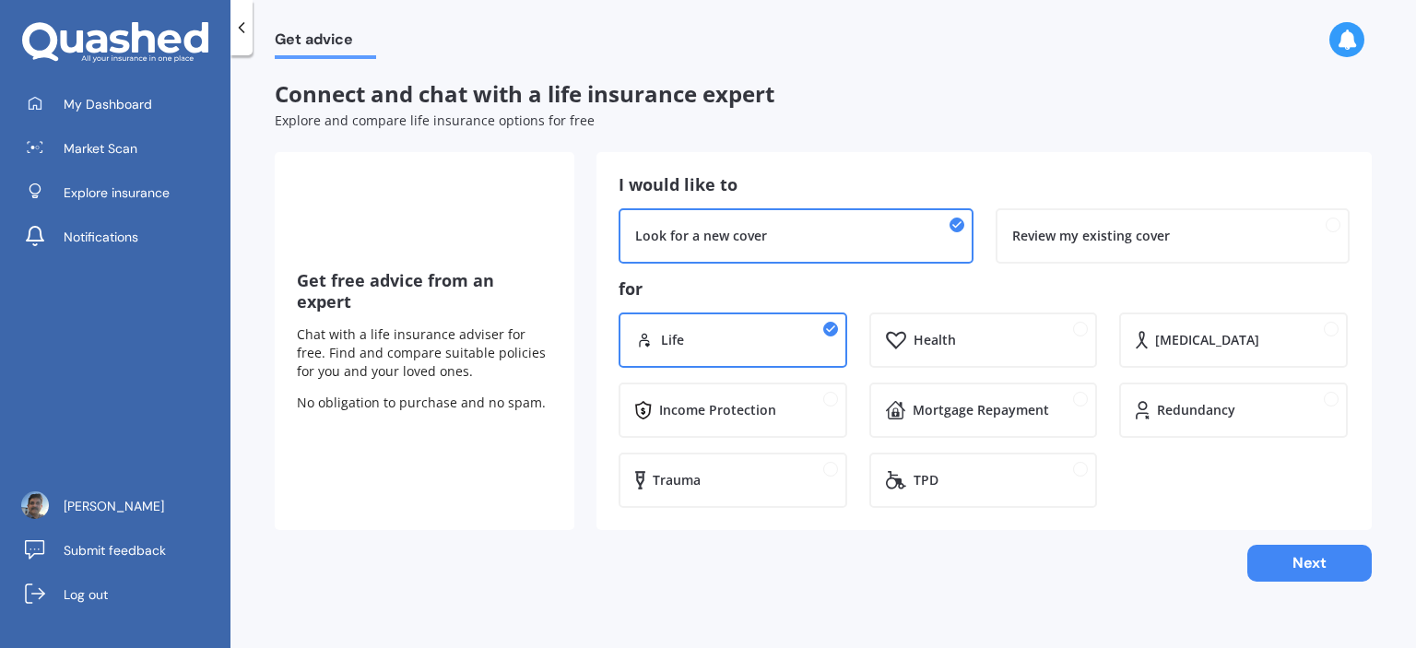
click at [1021, 408] on div "Mortgage Repayment" at bounding box center [981, 410] width 136 height 18
click at [829, 402] on icon at bounding box center [830, 399] width 11 height 11
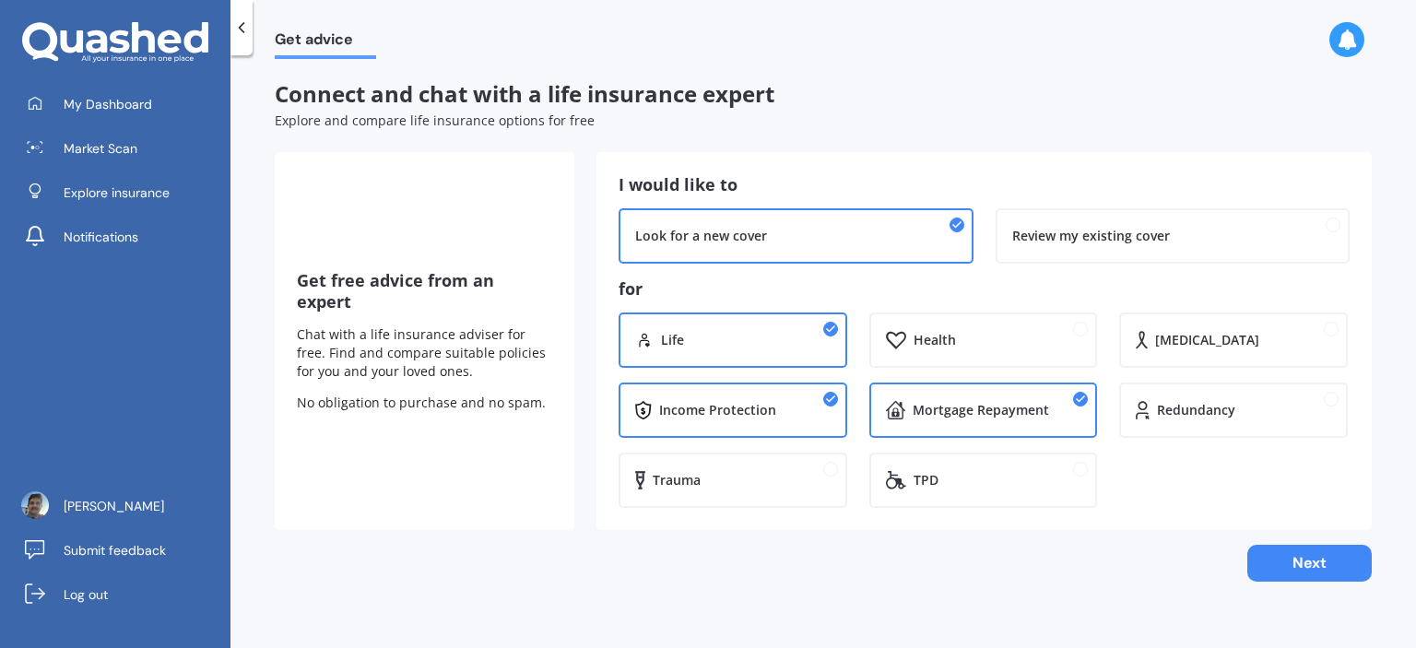
click at [798, 483] on div "Trauma" at bounding box center [741, 480] width 177 height 18
click at [1294, 575] on button "Next" at bounding box center [1309, 563] width 124 height 37
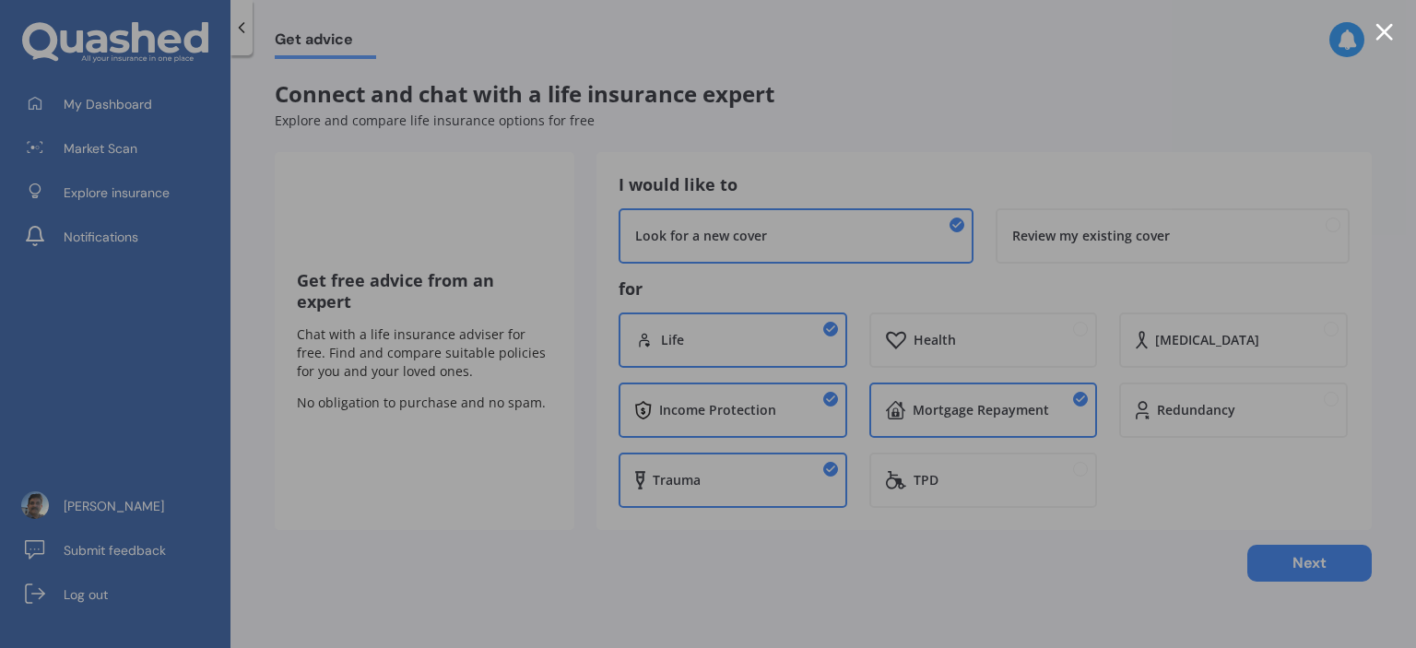
click at [1389, 24] on div at bounding box center [1385, 32] width 18 height 18
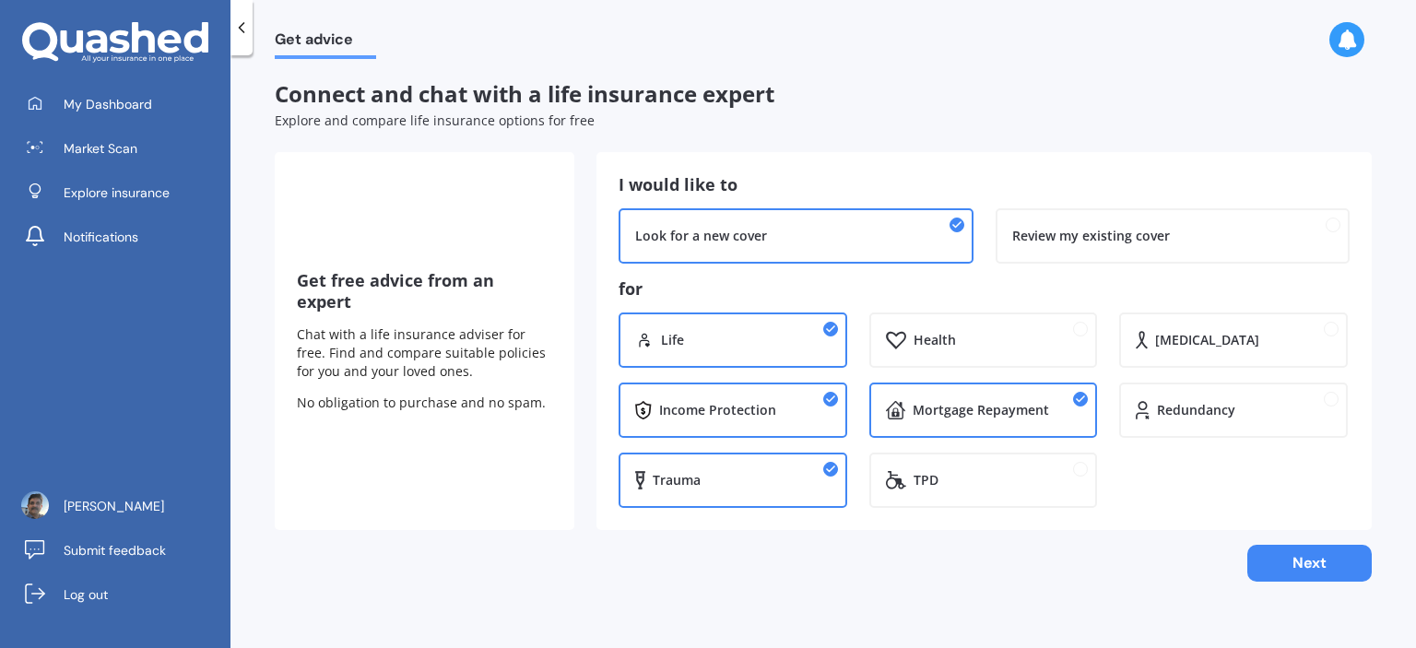
click at [237, 28] on icon at bounding box center [241, 27] width 18 height 18
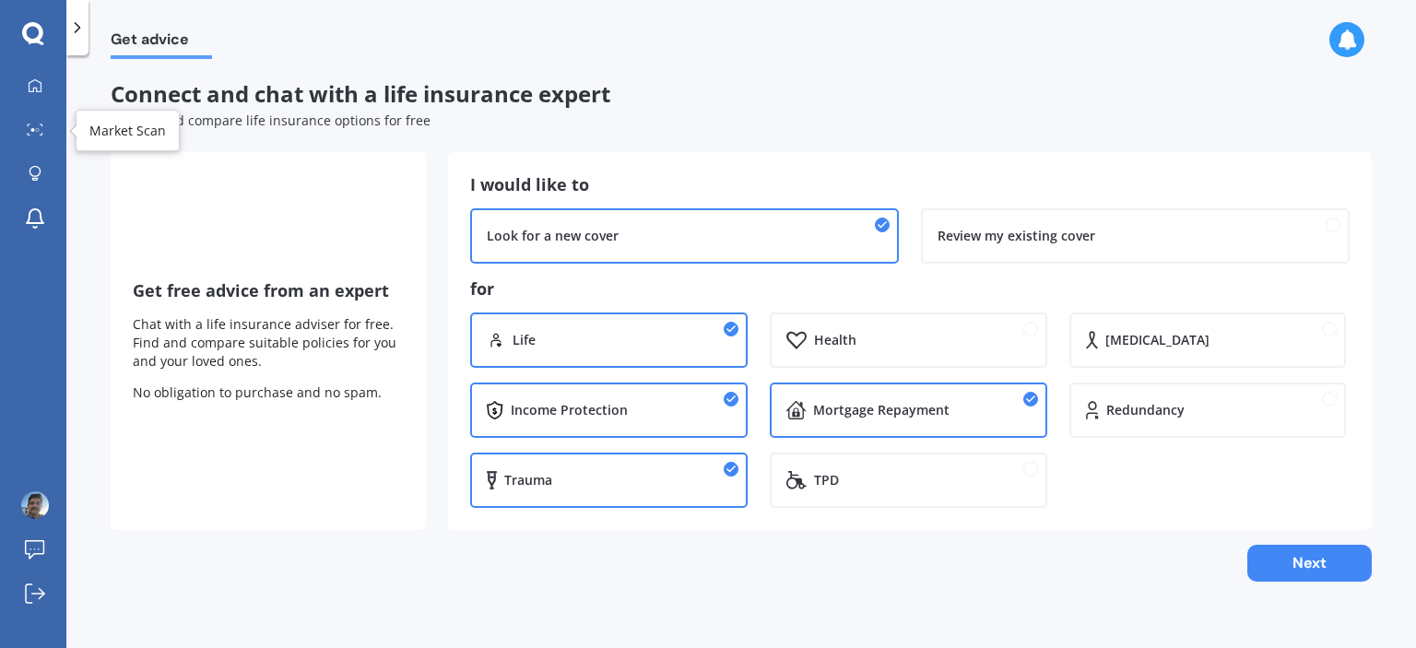
click at [44, 143] on link "Market Scan" at bounding box center [40, 130] width 53 height 37
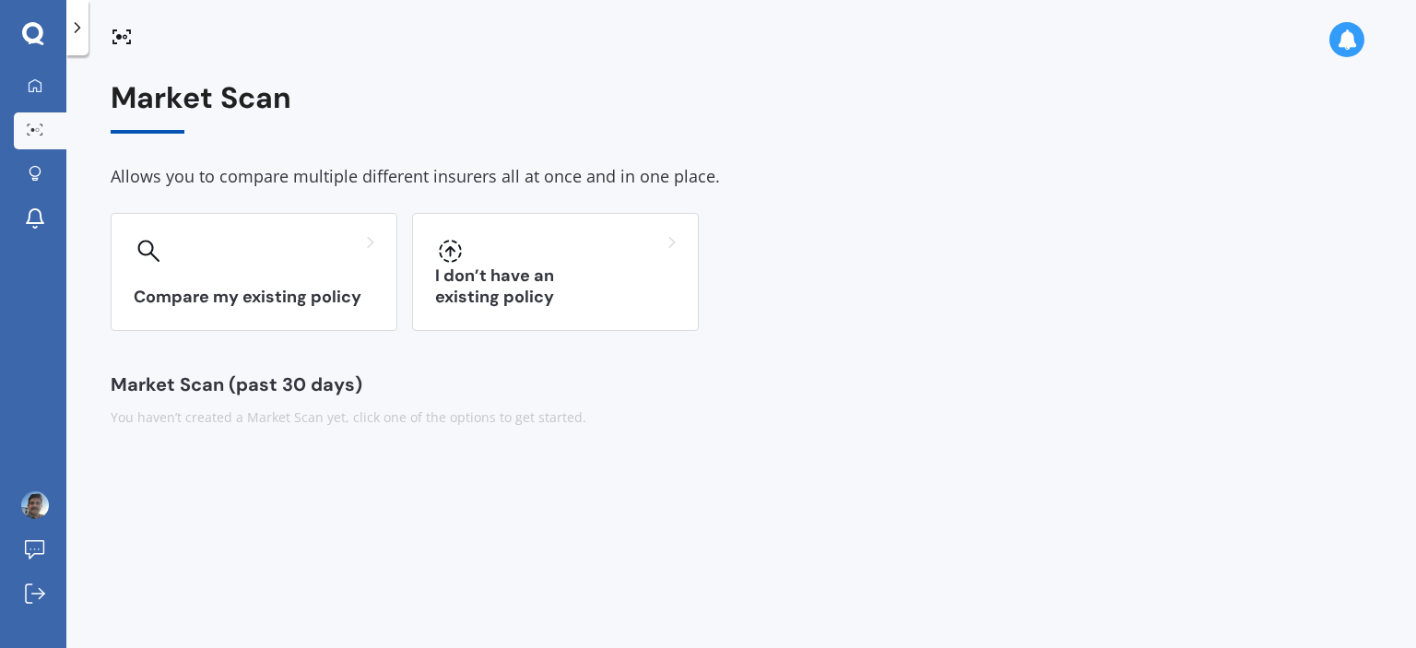
click at [539, 282] on div "I don’t have an existing policy" at bounding box center [555, 272] width 287 height 118
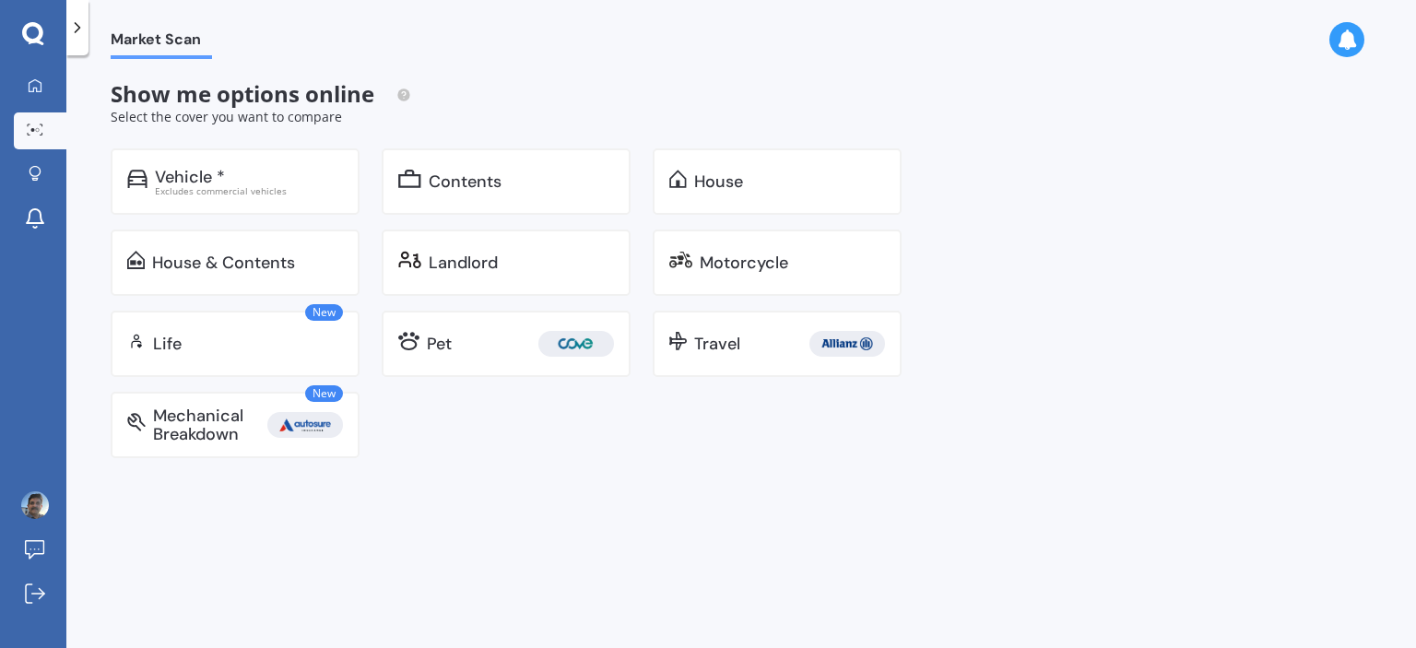
click at [290, 349] on div "Life" at bounding box center [248, 344] width 190 height 18
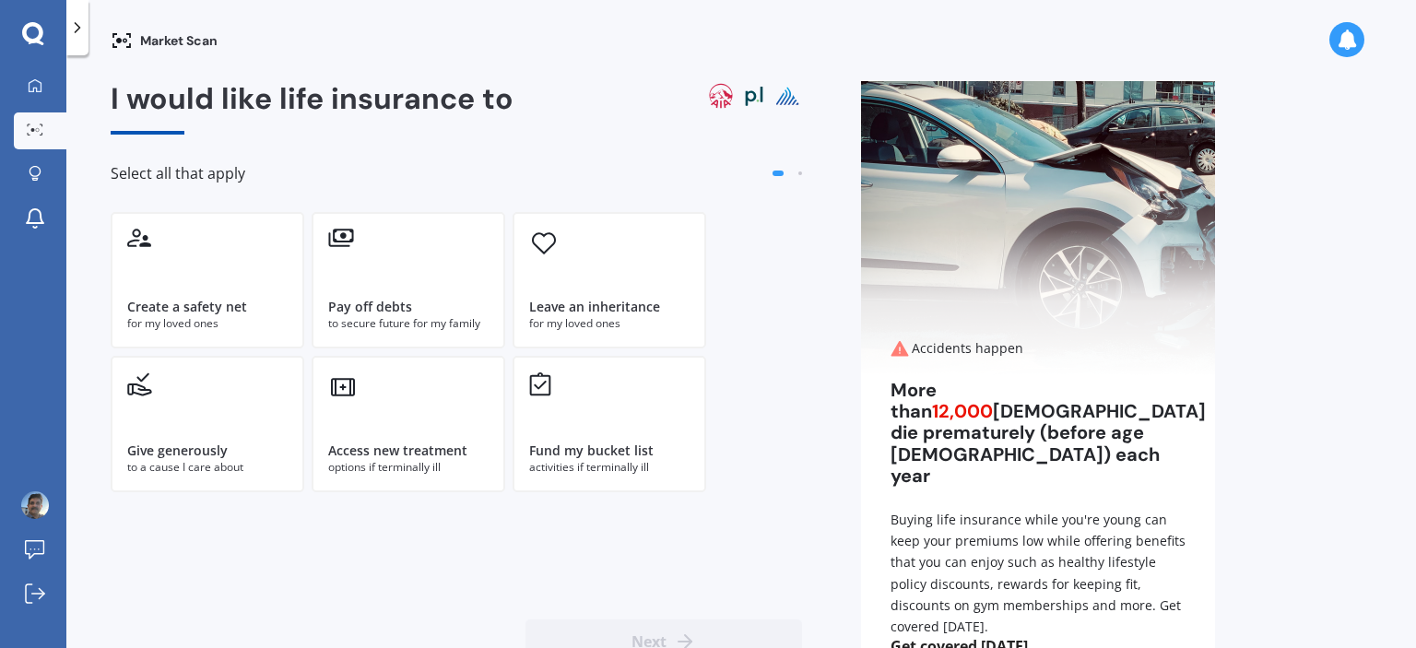
click at [257, 261] on div "Create a safety net for my loved ones" at bounding box center [208, 280] width 194 height 136
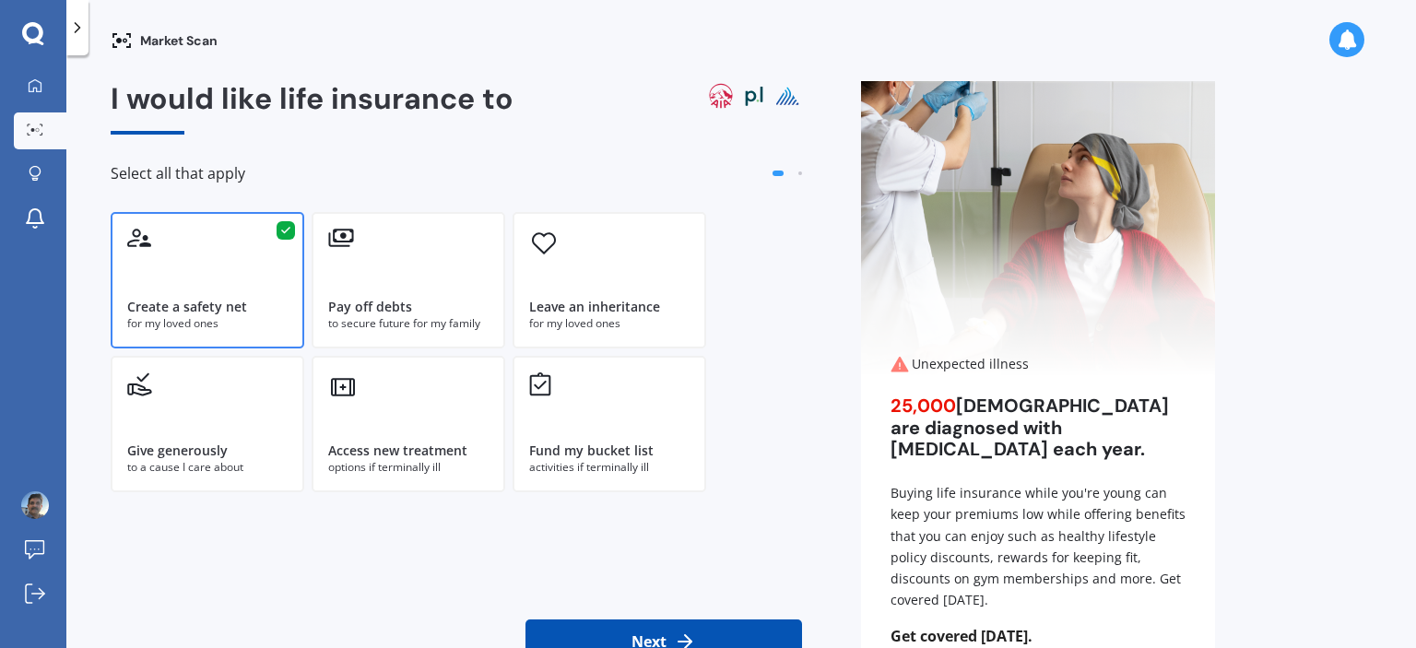
click at [660, 641] on button "Next" at bounding box center [664, 642] width 277 height 44
select select "09"
select select "07"
select select "1981"
select select "No manual work e.g. lawyer, consultant, engineer"
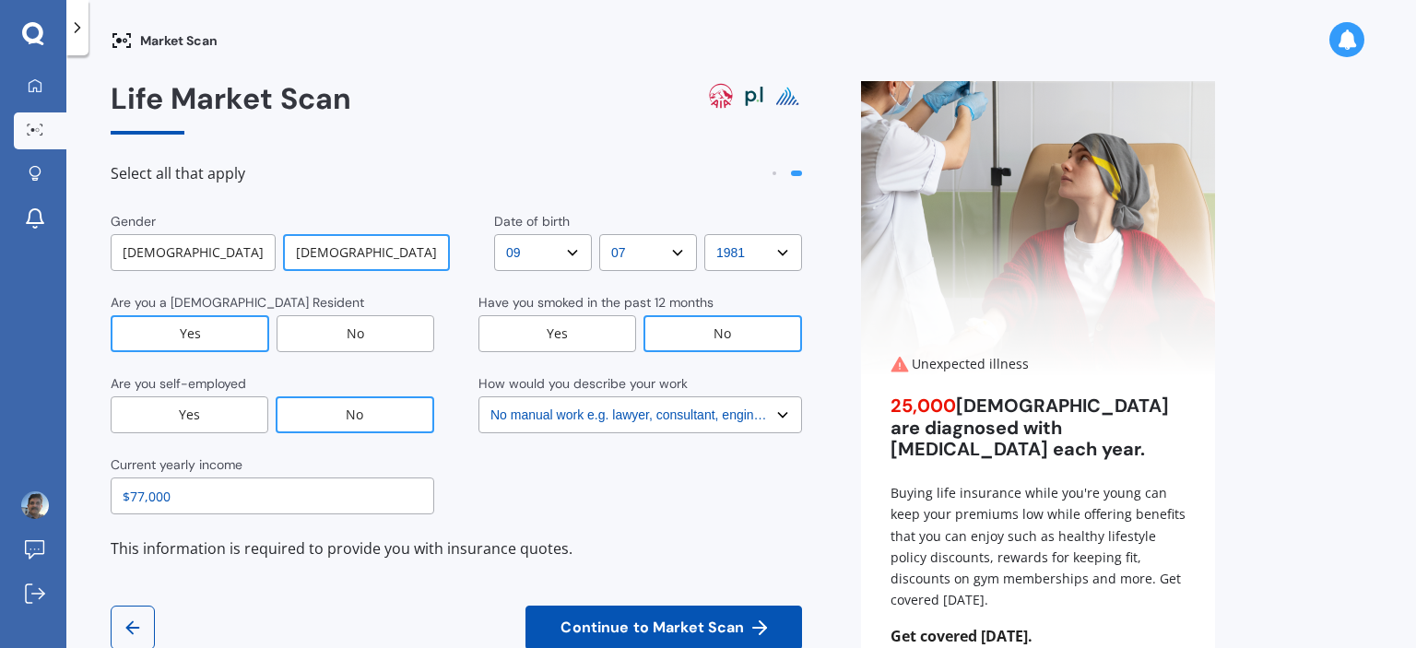
drag, startPoint x: 211, startPoint y: 488, endPoint x: 129, endPoint y: 508, distance: 84.5
click at [129, 508] on input "$77,000" at bounding box center [273, 496] width 324 height 37
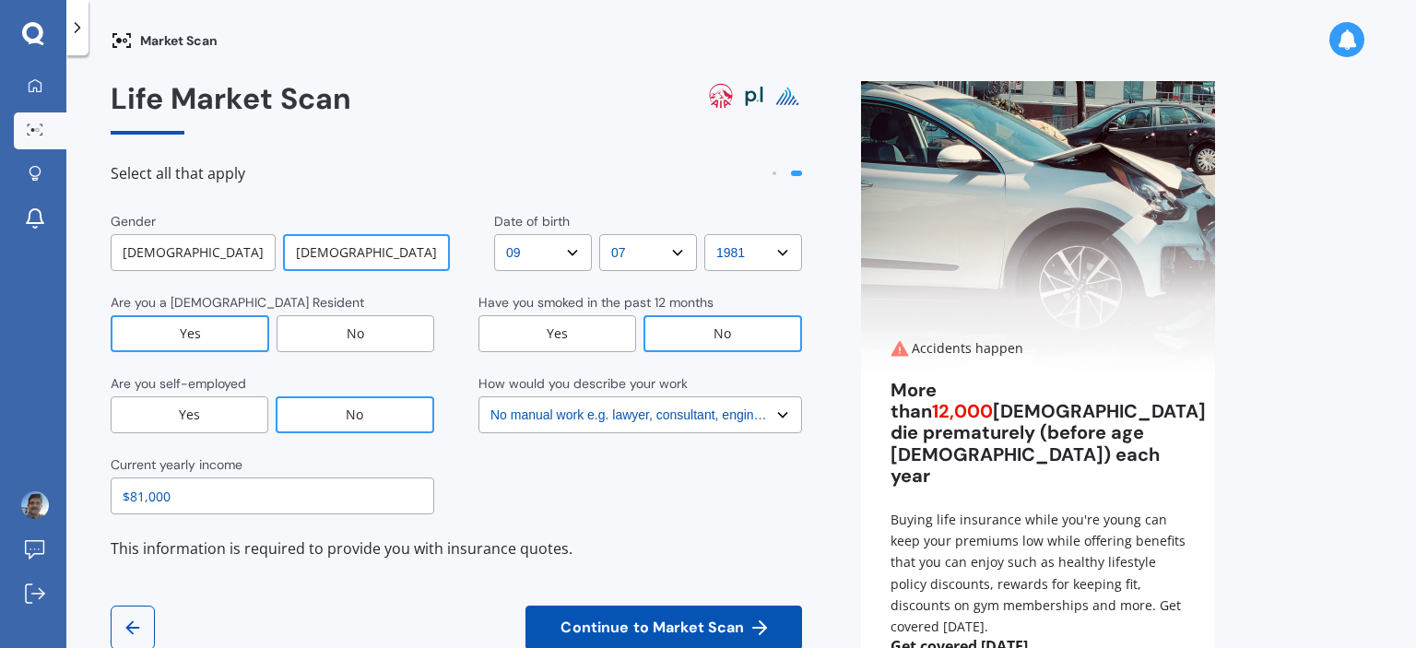
type input "$81,000"
click at [620, 620] on span "Continue to Market Scan" at bounding box center [652, 629] width 191 height 18
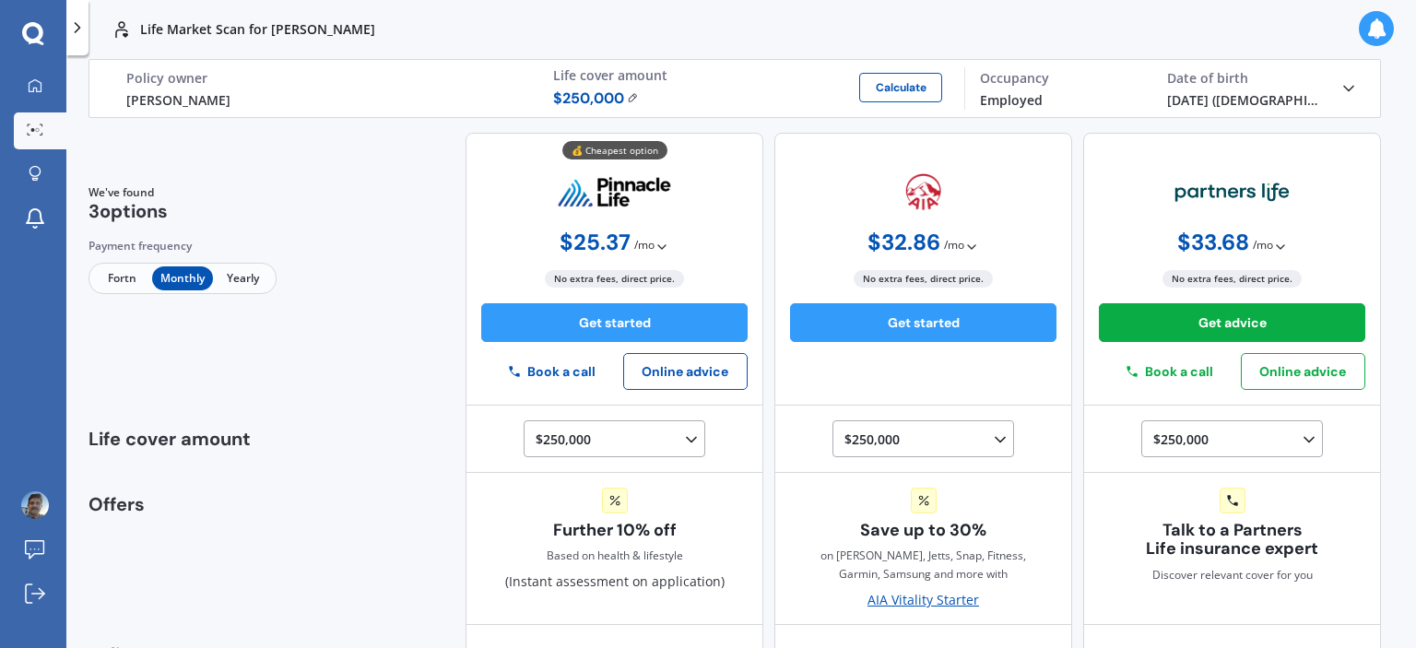
click at [682, 441] on icon at bounding box center [691, 440] width 18 height 18
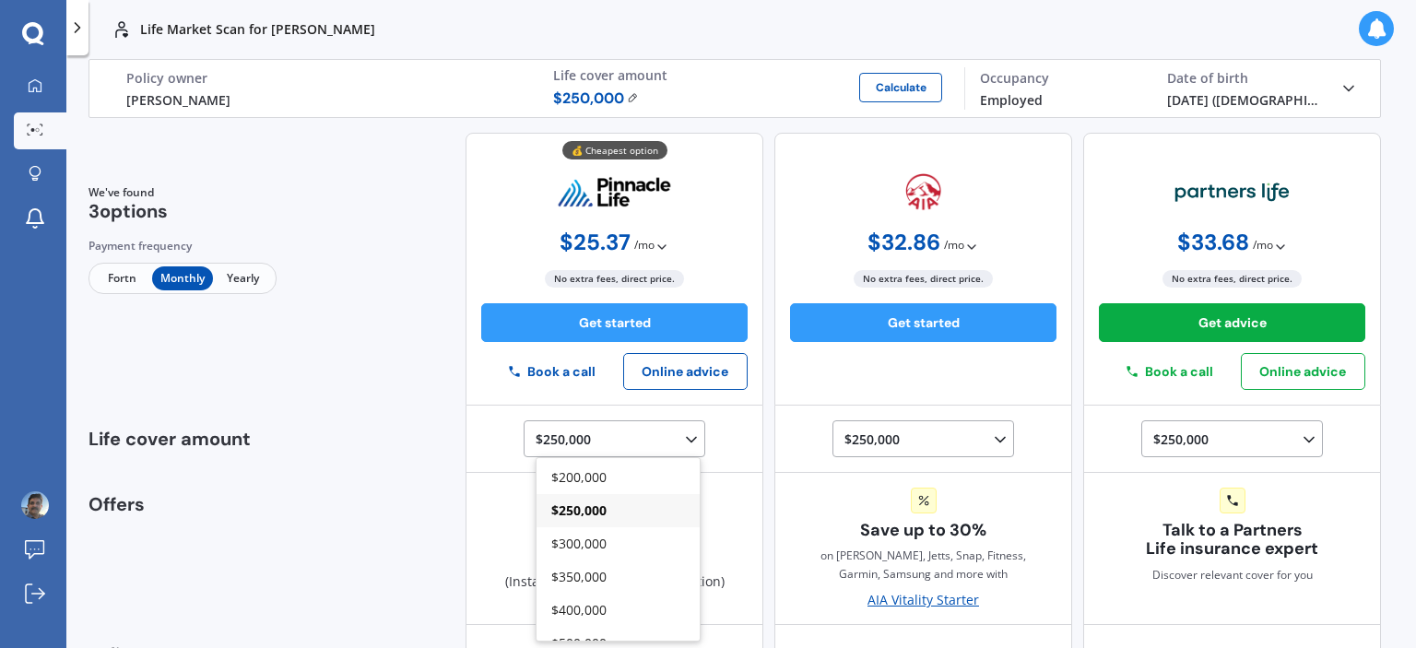
scroll to position [117, 0]
click at [626, 588] on div "$500,000" at bounding box center [618, 589] width 163 height 33
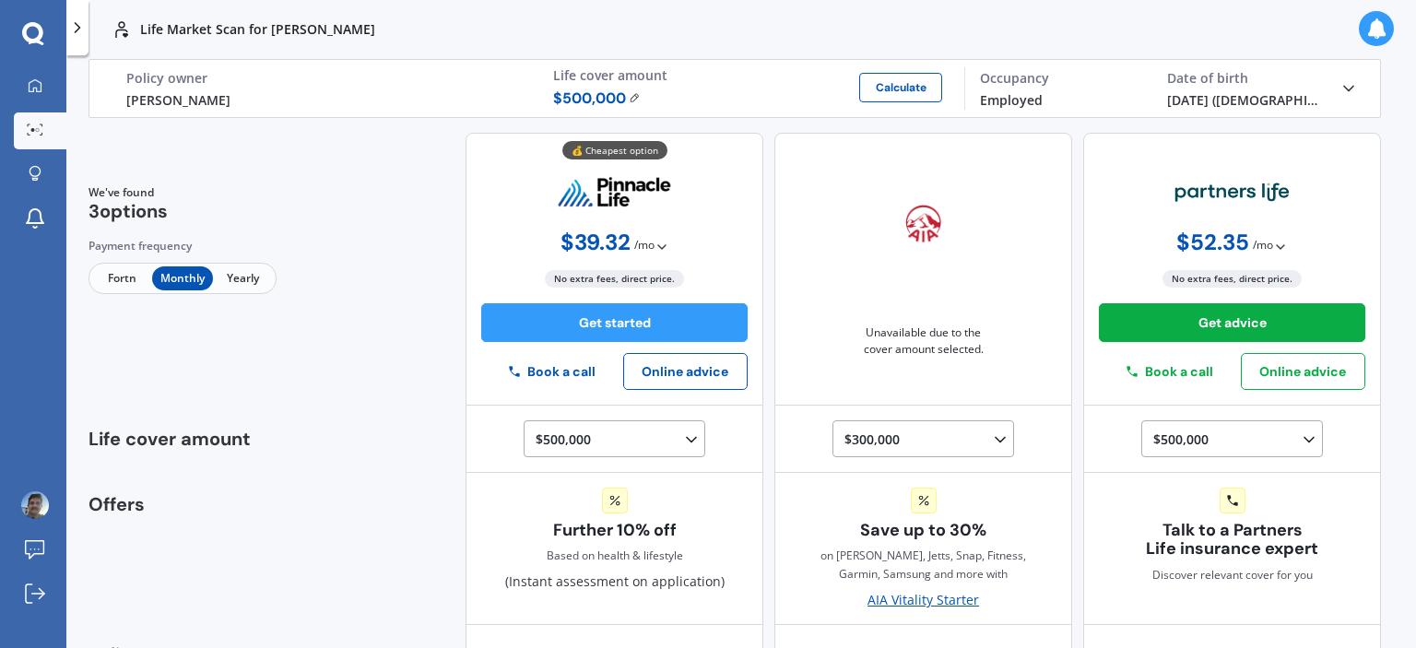
drag, startPoint x: 1394, startPoint y: 216, endPoint x: 1388, endPoint y: 274, distance: 58.4
click at [1388, 274] on div "Life Market Scan for [PERSON_NAME] Life Market Scan for [PERSON_NAME] Life [PER…" at bounding box center [741, 324] width 1350 height 648
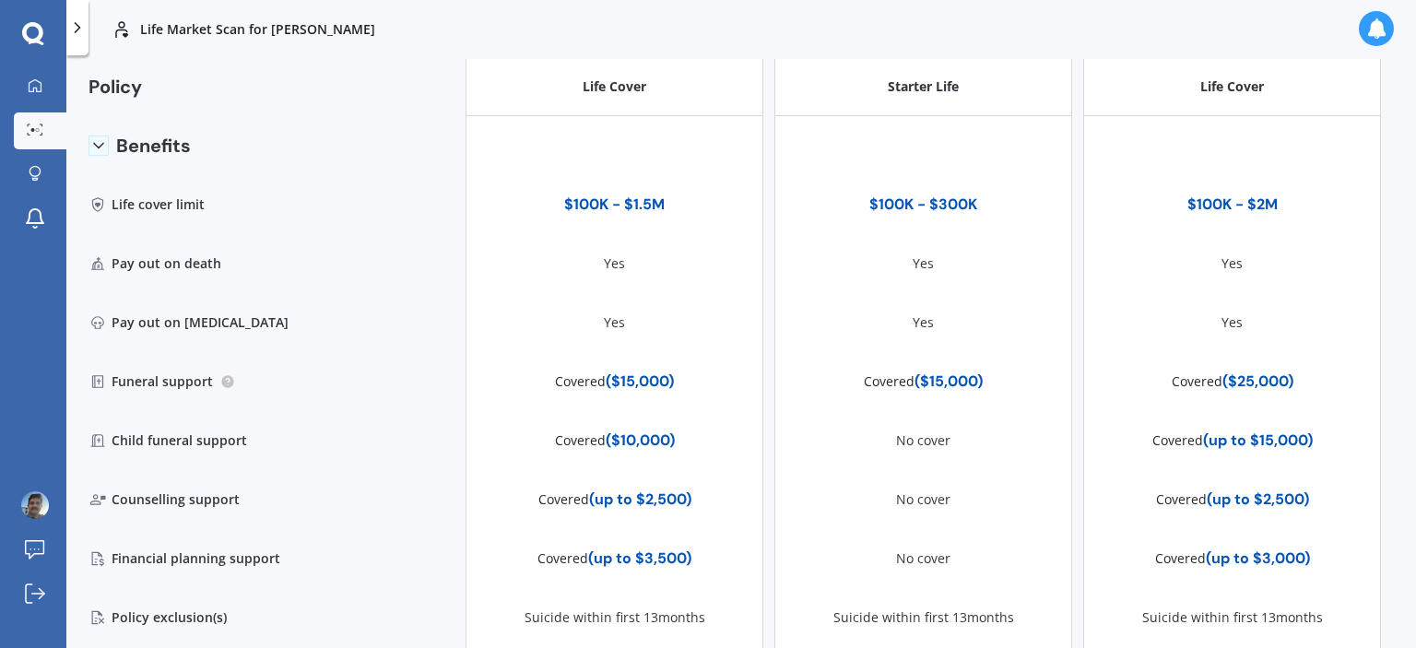
scroll to position [575, 0]
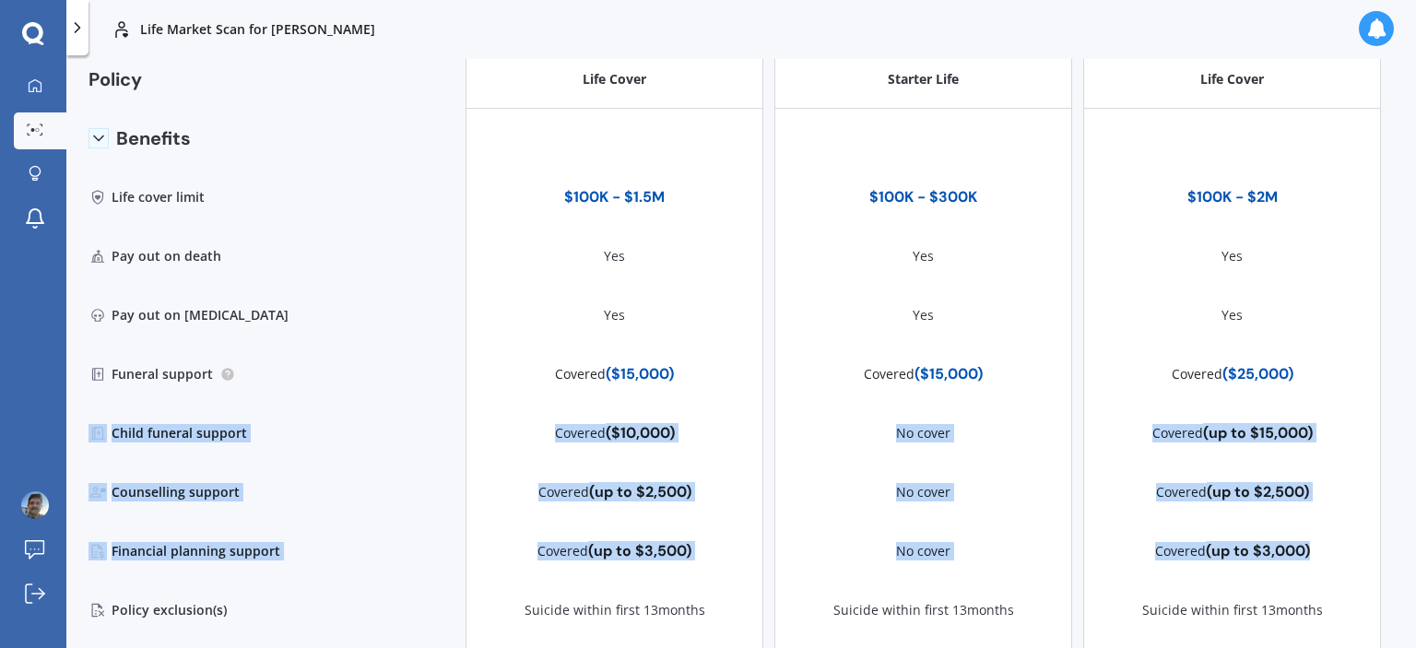
drag, startPoint x: 1415, startPoint y: 541, endPoint x: 1402, endPoint y: 401, distance: 140.7
click at [1402, 401] on div "Life Market Scan for [PERSON_NAME] Life Market Scan for [PERSON_NAME] Life [PER…" at bounding box center [741, 324] width 1350 height 648
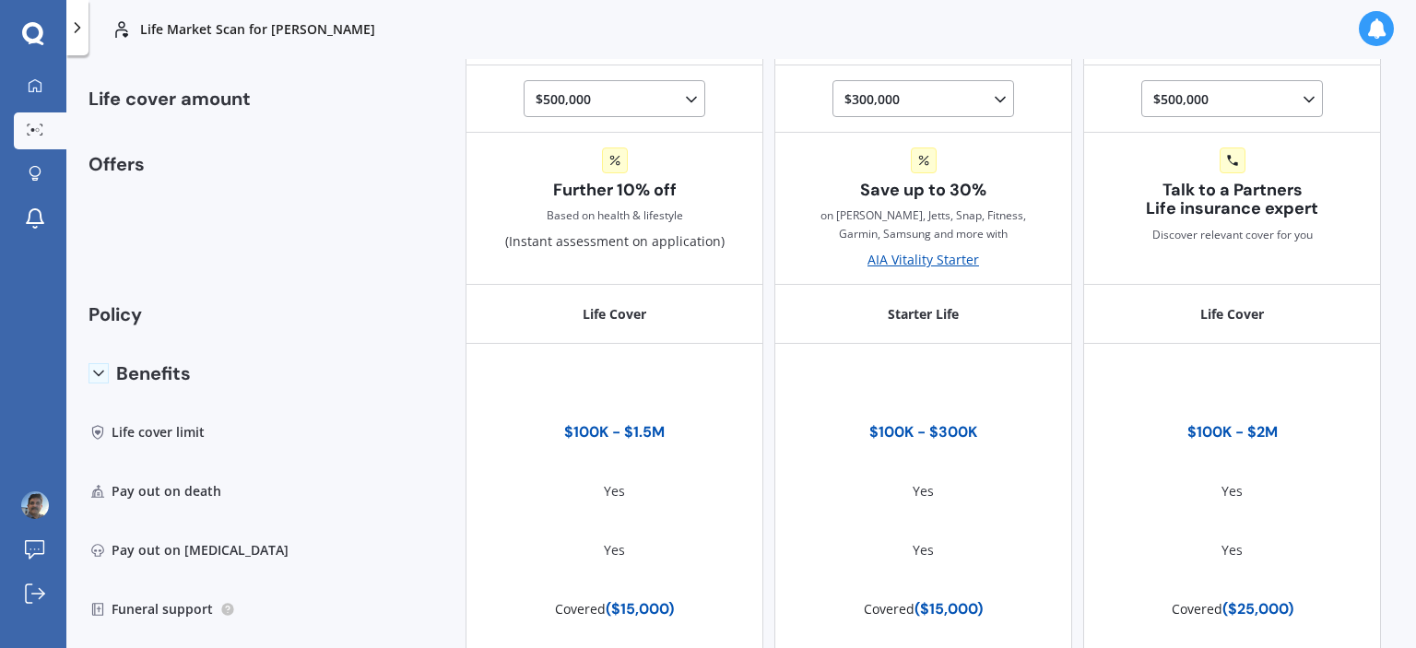
scroll to position [364, 0]
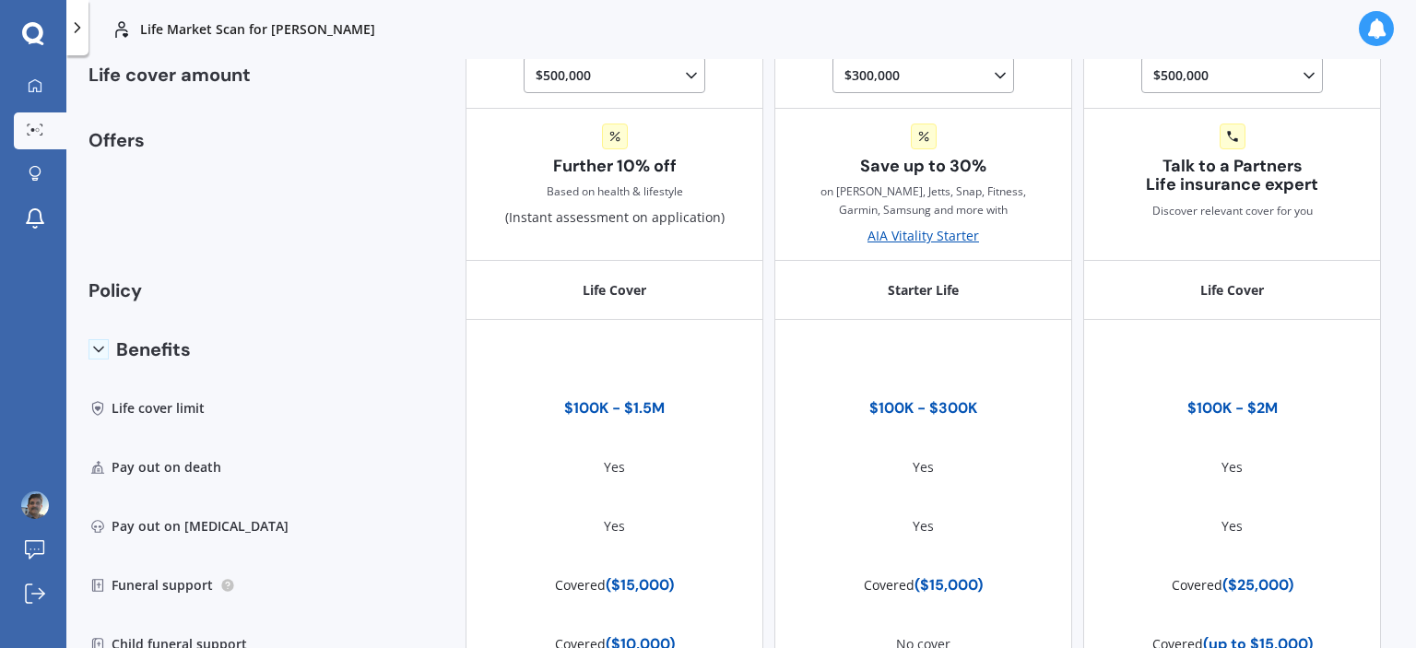
click at [93, 356] on icon at bounding box center [98, 349] width 18 height 18
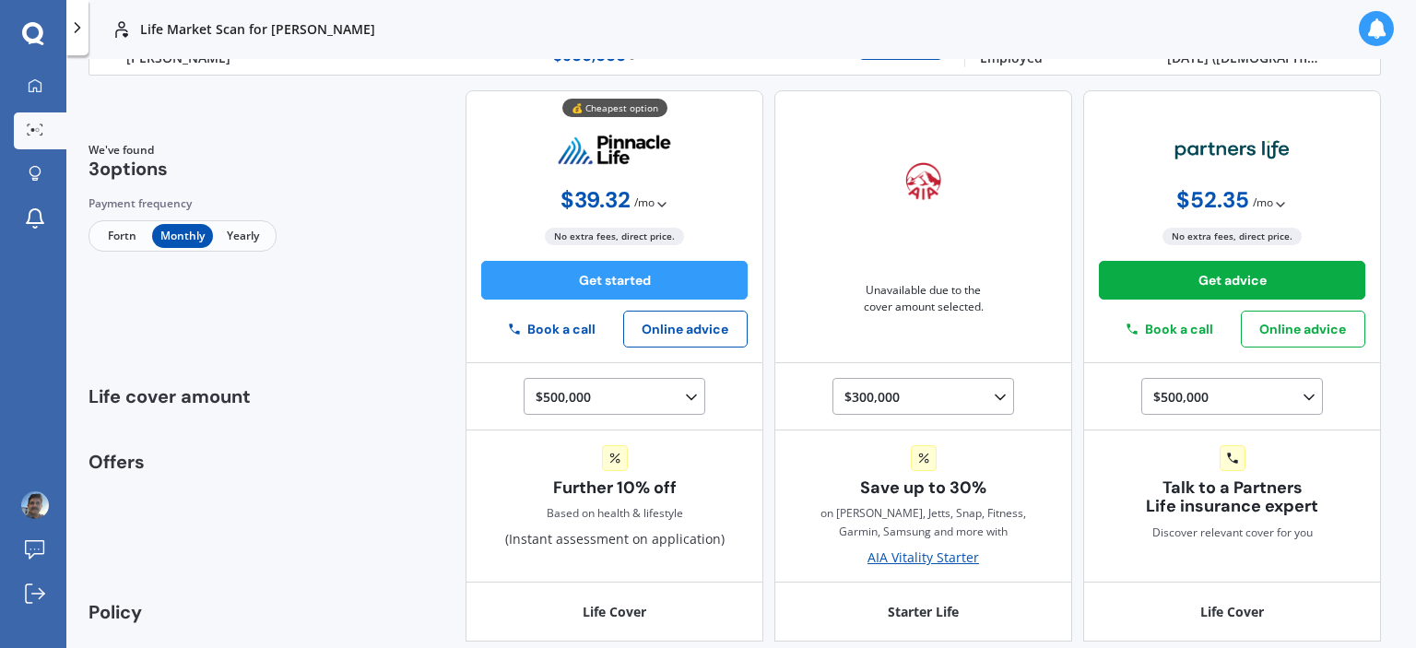
scroll to position [0, 0]
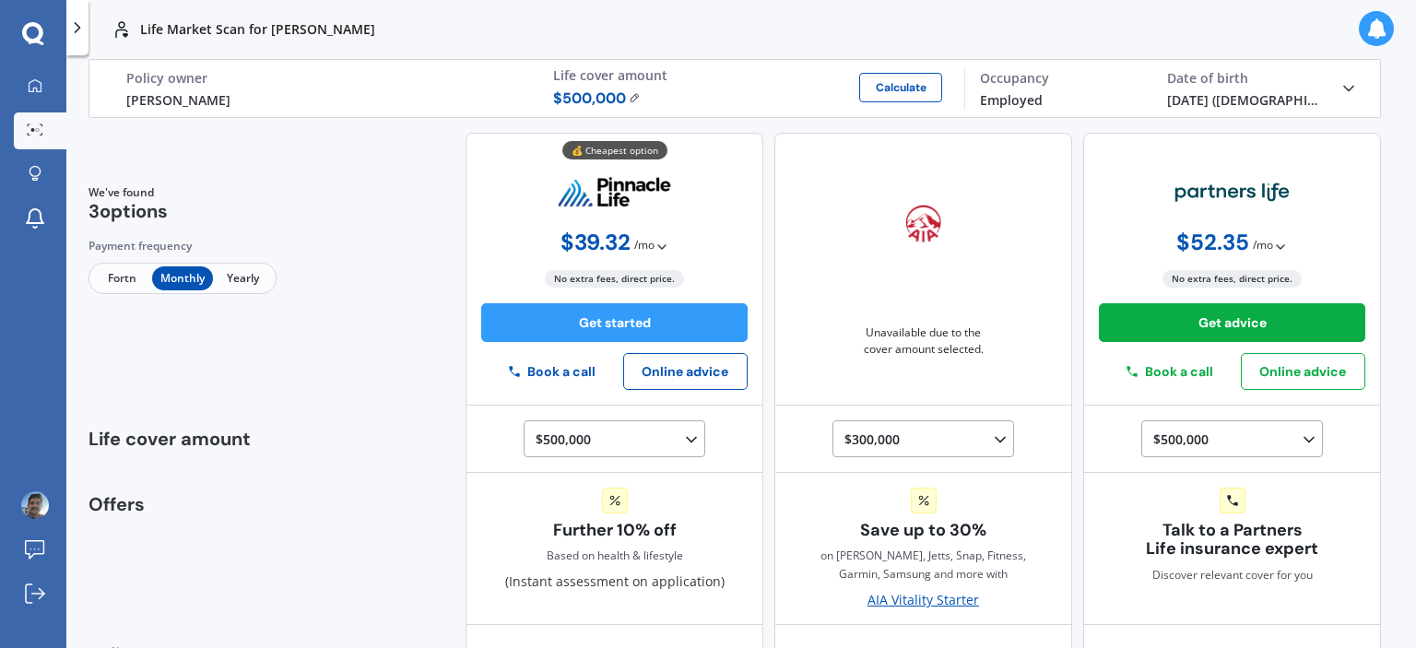
click at [650, 328] on button "Get started" at bounding box center [614, 322] width 266 height 39
